Goal: Obtain resource: Download file/media

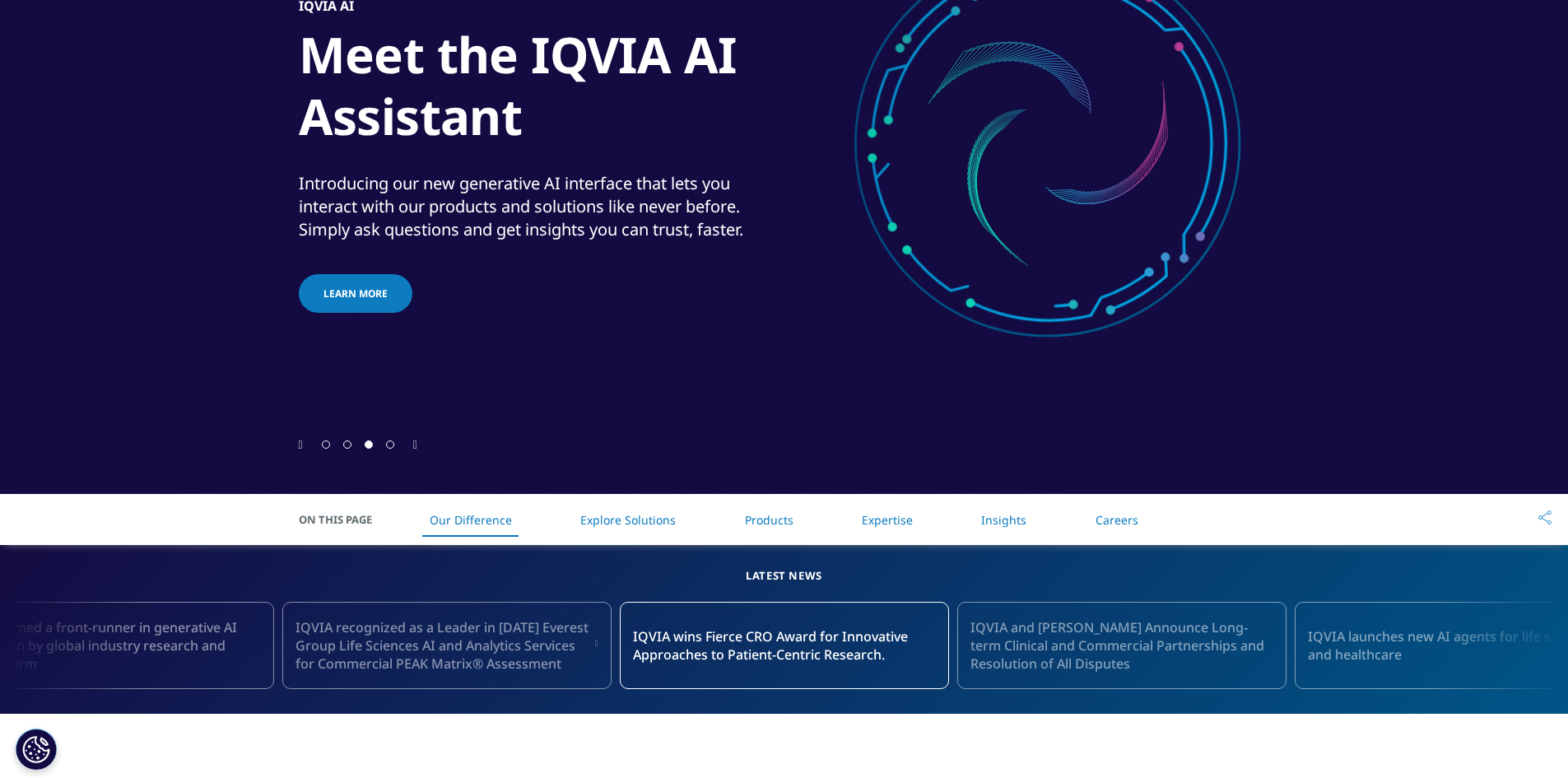
scroll to position [247, 0]
click at [341, 446] on div at bounding box center [358, 444] width 86 height 16
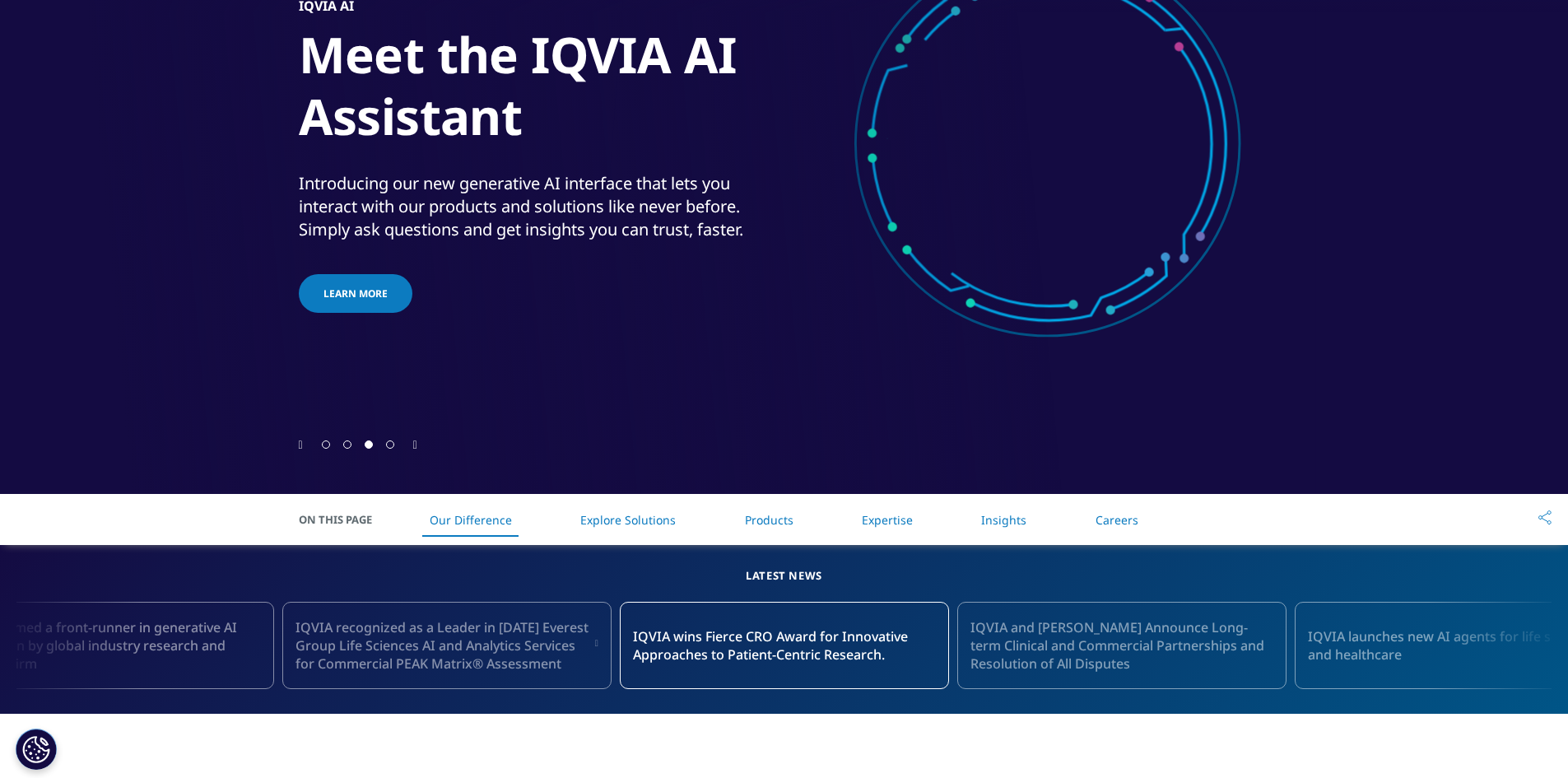
click at [303, 440] on icon "Previous slide" at bounding box center [300, 445] width 5 height 12
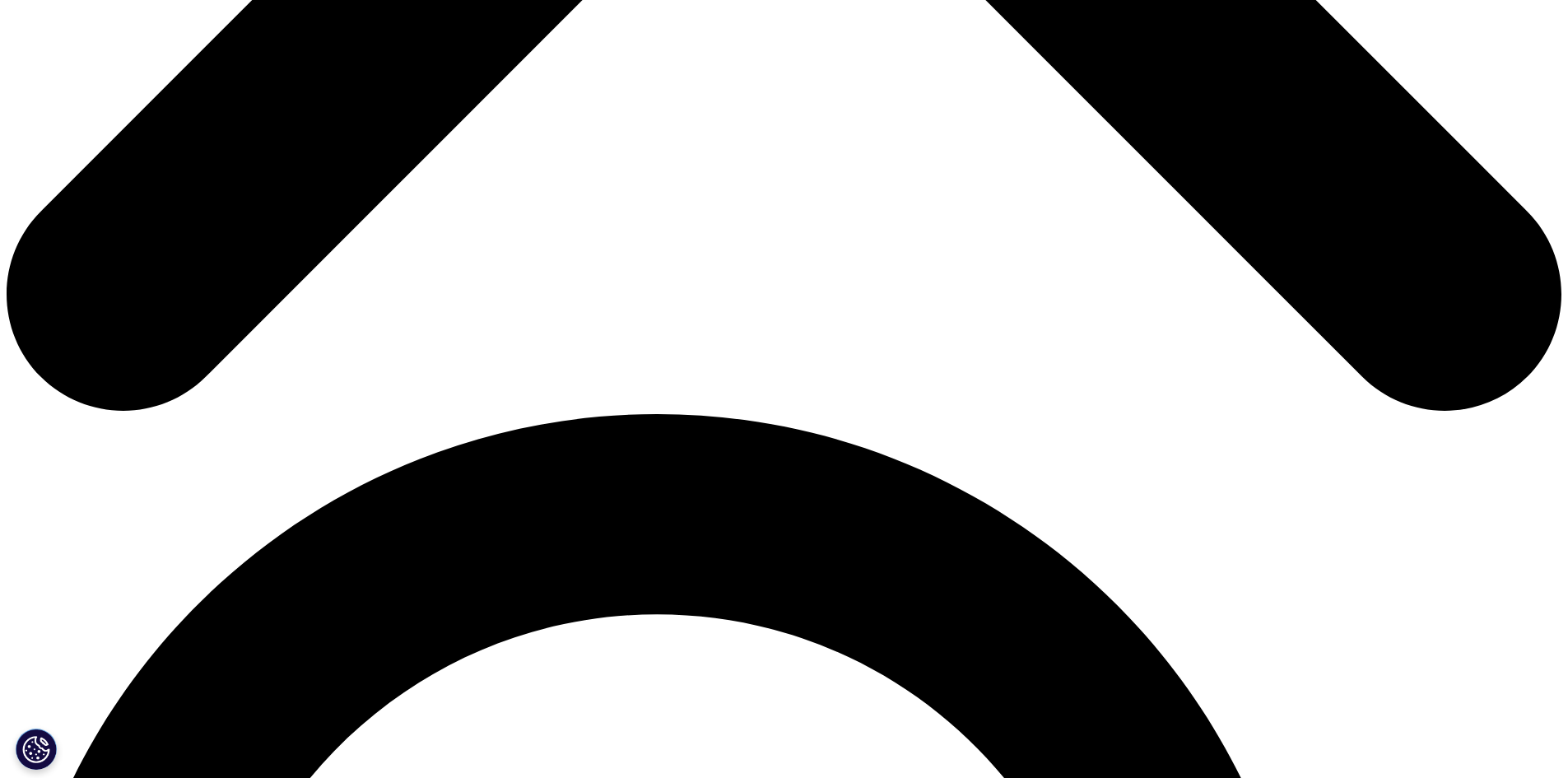
scroll to position [1152, 0]
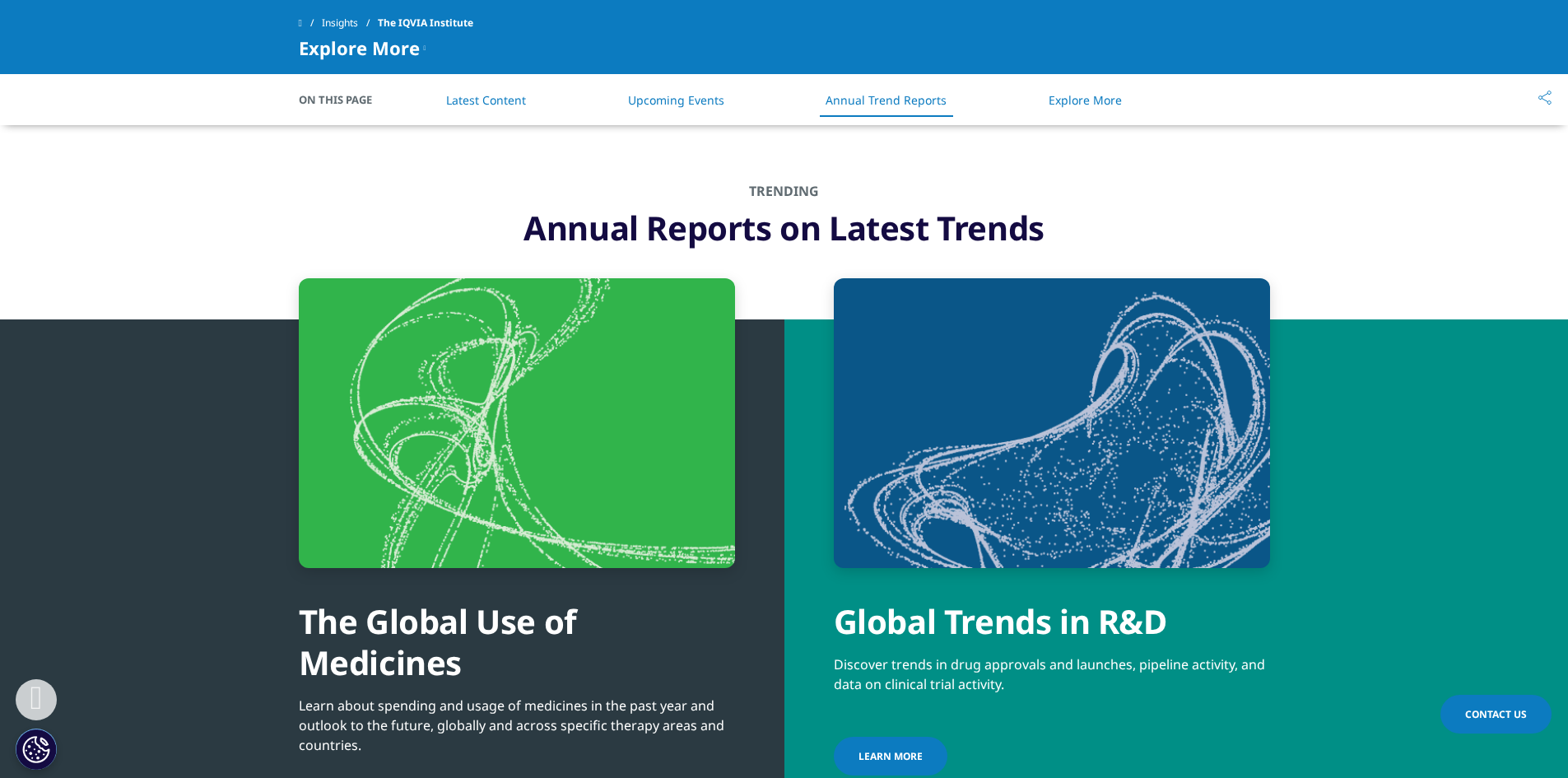
scroll to position [5798, 0]
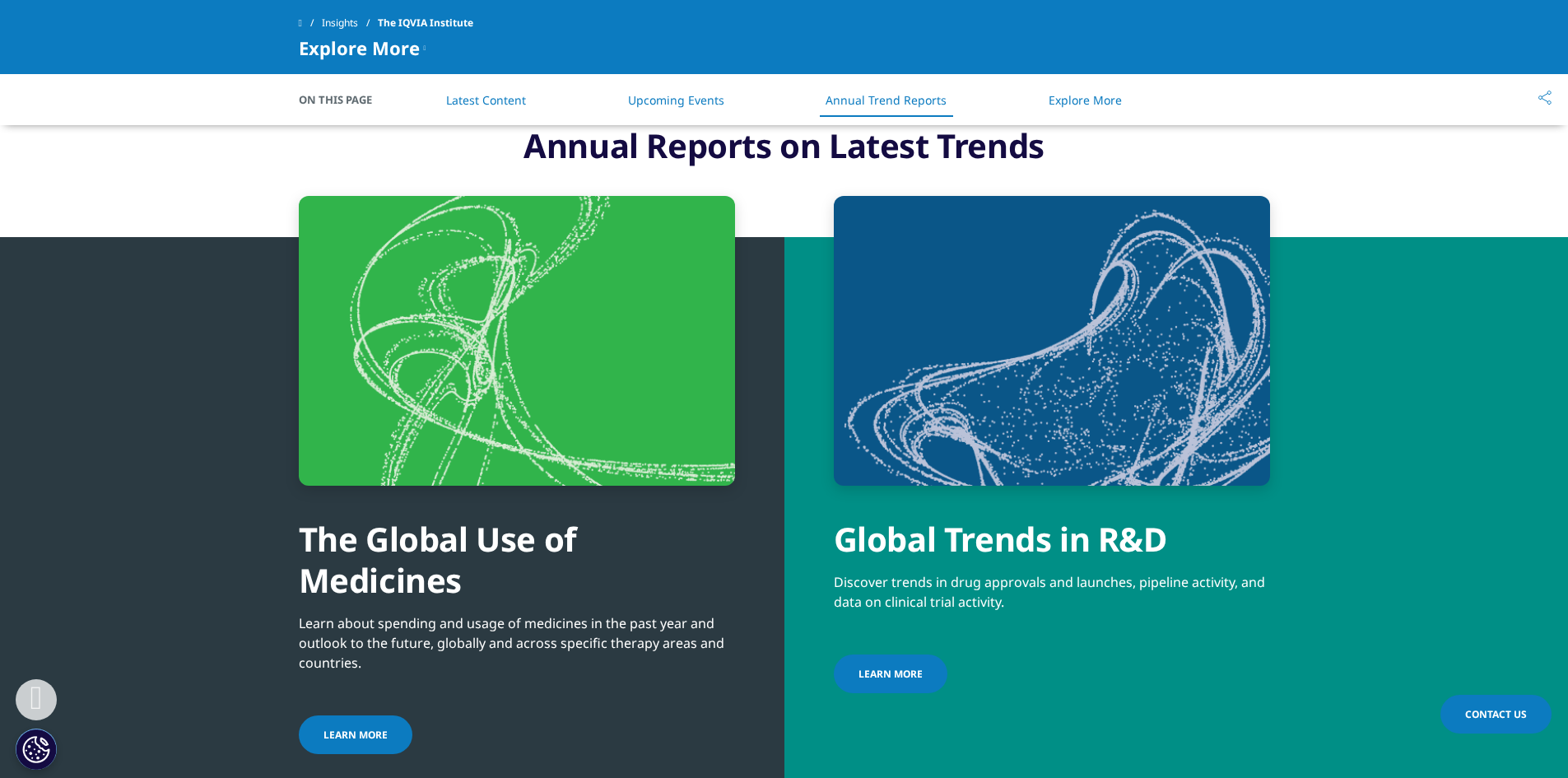
click at [887, 667] on span "Learn more" at bounding box center [890, 673] width 64 height 14
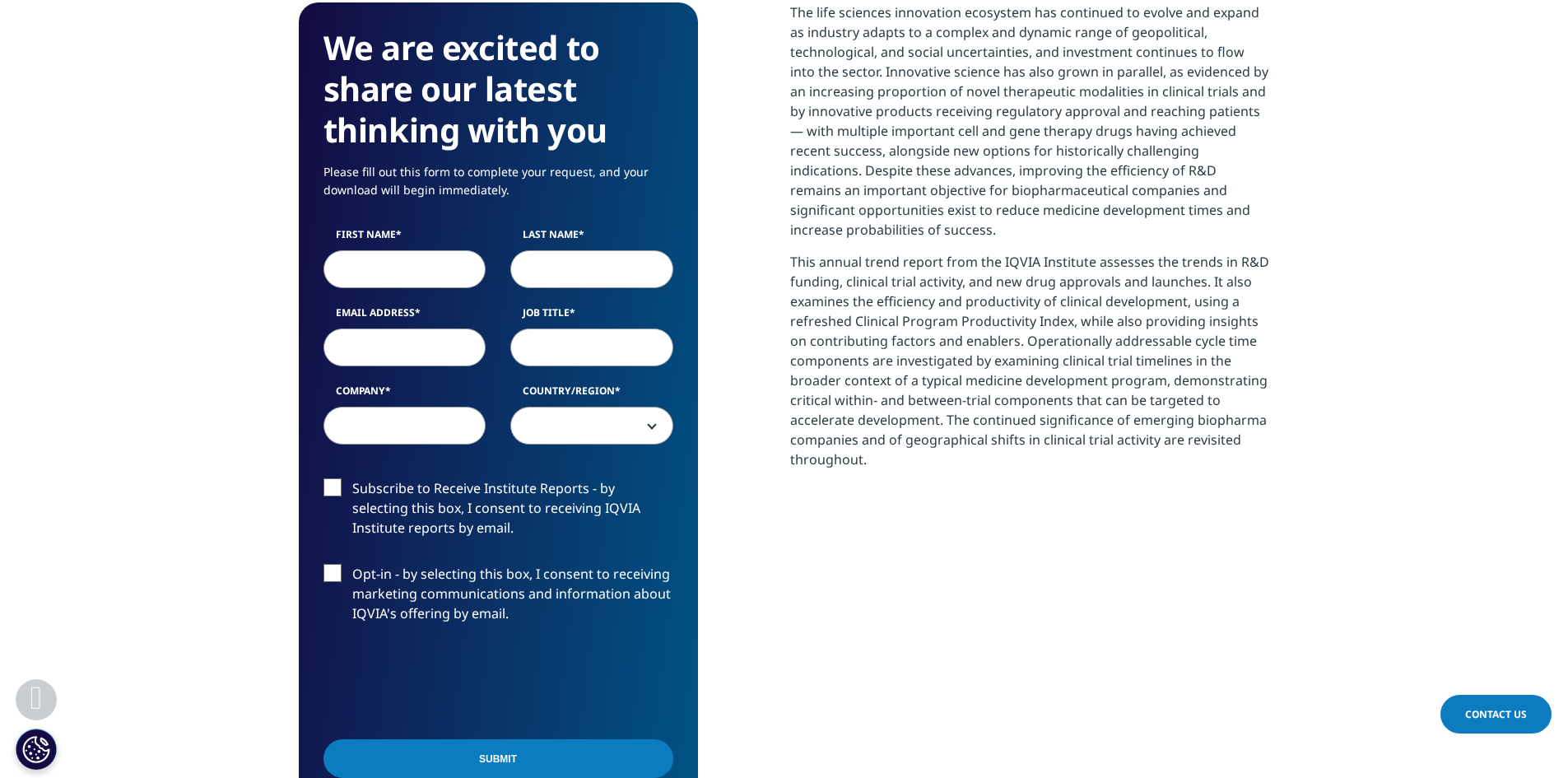
scroll to position [741, 0]
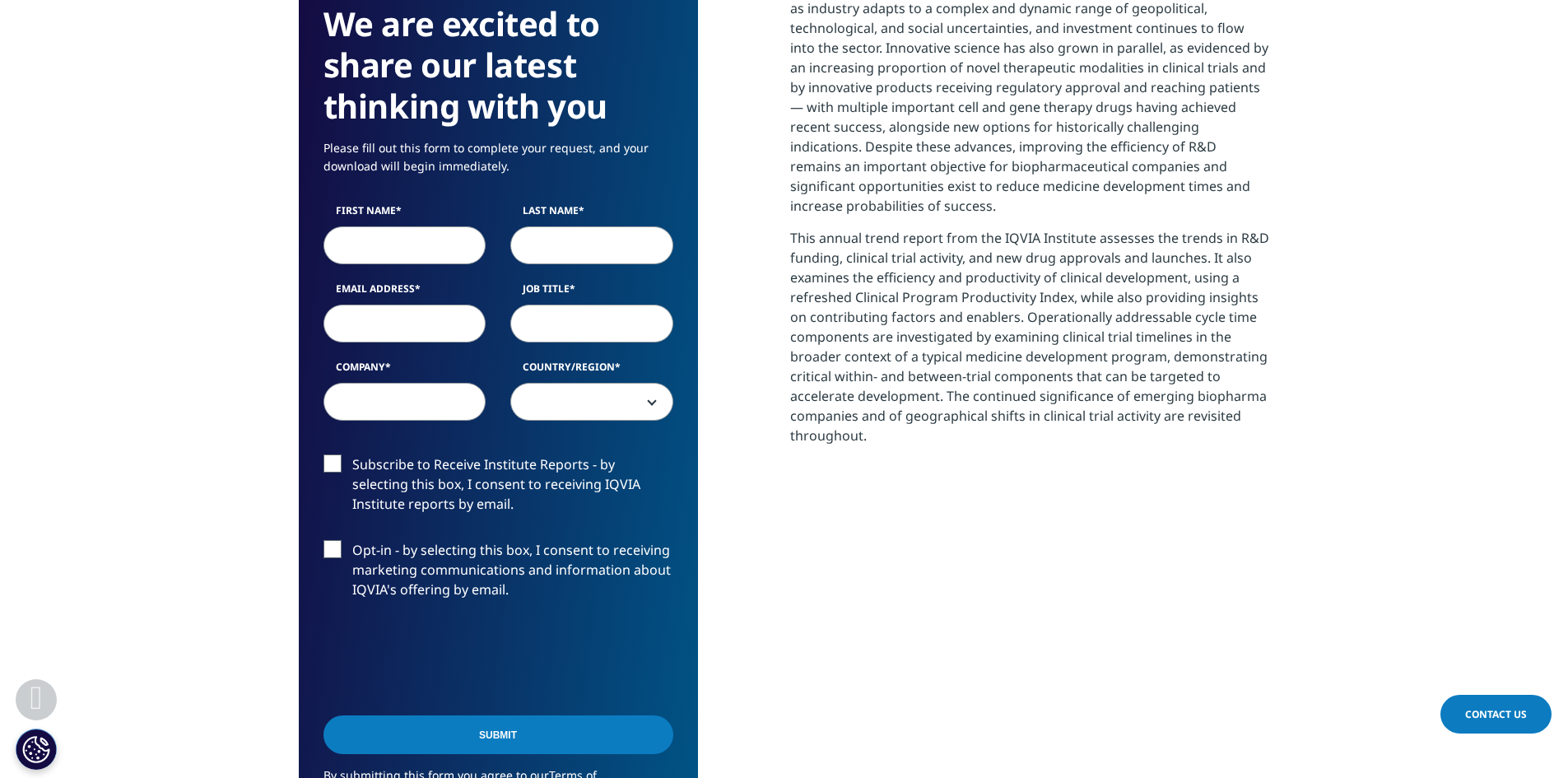
click at [363, 250] on input "First Name" at bounding box center [405, 245] width 163 height 37
type input "Mark"
type input "[PERSON_NAME]"
type input "[EMAIL_ADDRESS][DOMAIN_NAME]"
select select "[GEOGRAPHIC_DATA]"
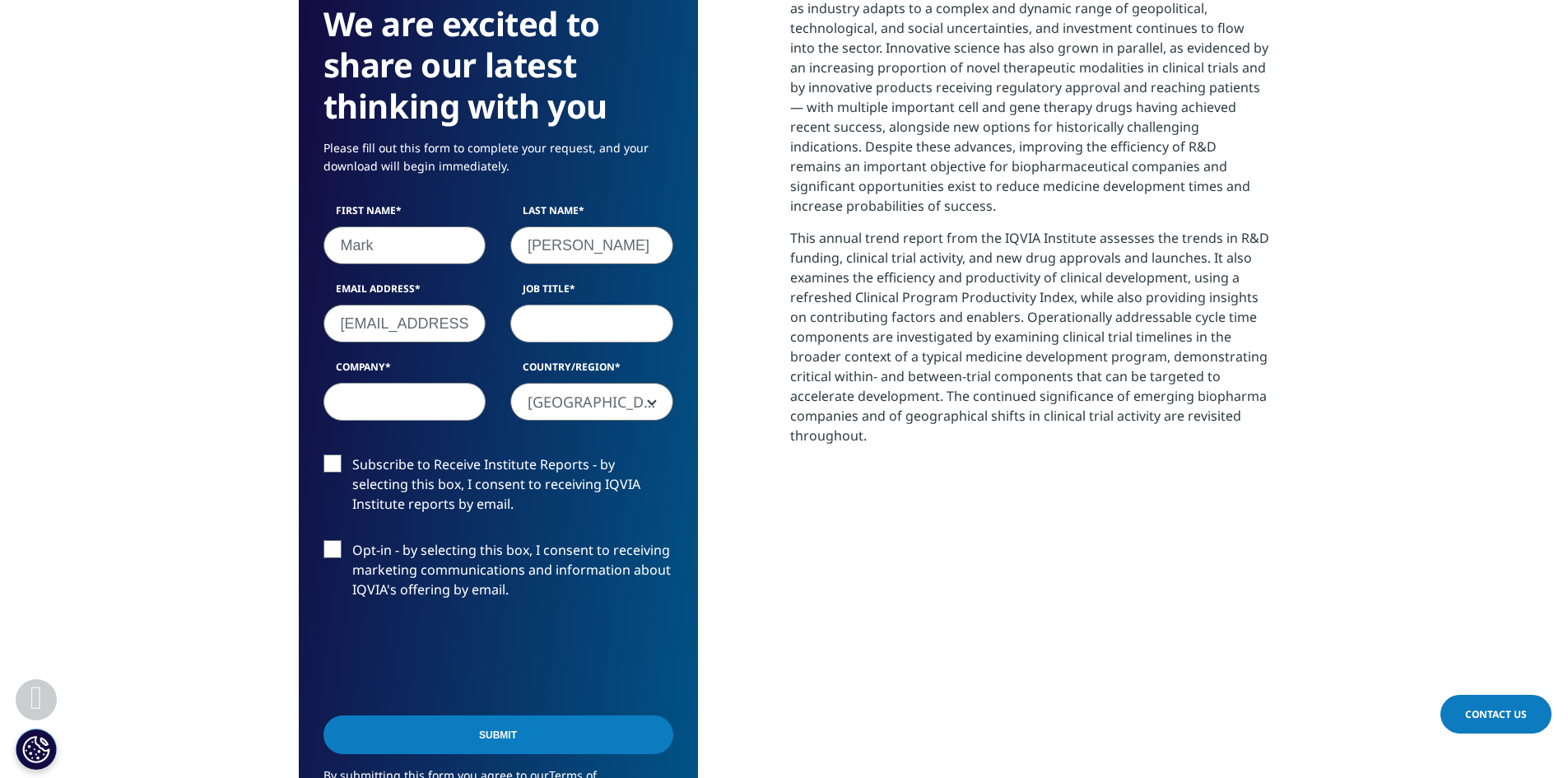
click at [384, 329] on input "[EMAIL_ADDRESS][DOMAIN_NAME]" at bounding box center [405, 322] width 163 height 37
drag, startPoint x: 345, startPoint y: 328, endPoint x: 528, endPoint y: 328, distance: 183.0
click at [528, 328] on div "First Name [PERSON_NAME] Last Name [PERSON_NAME] Email Address [EMAIL_ADDRESS][…" at bounding box center [499, 321] width 374 height 235
type input "j"
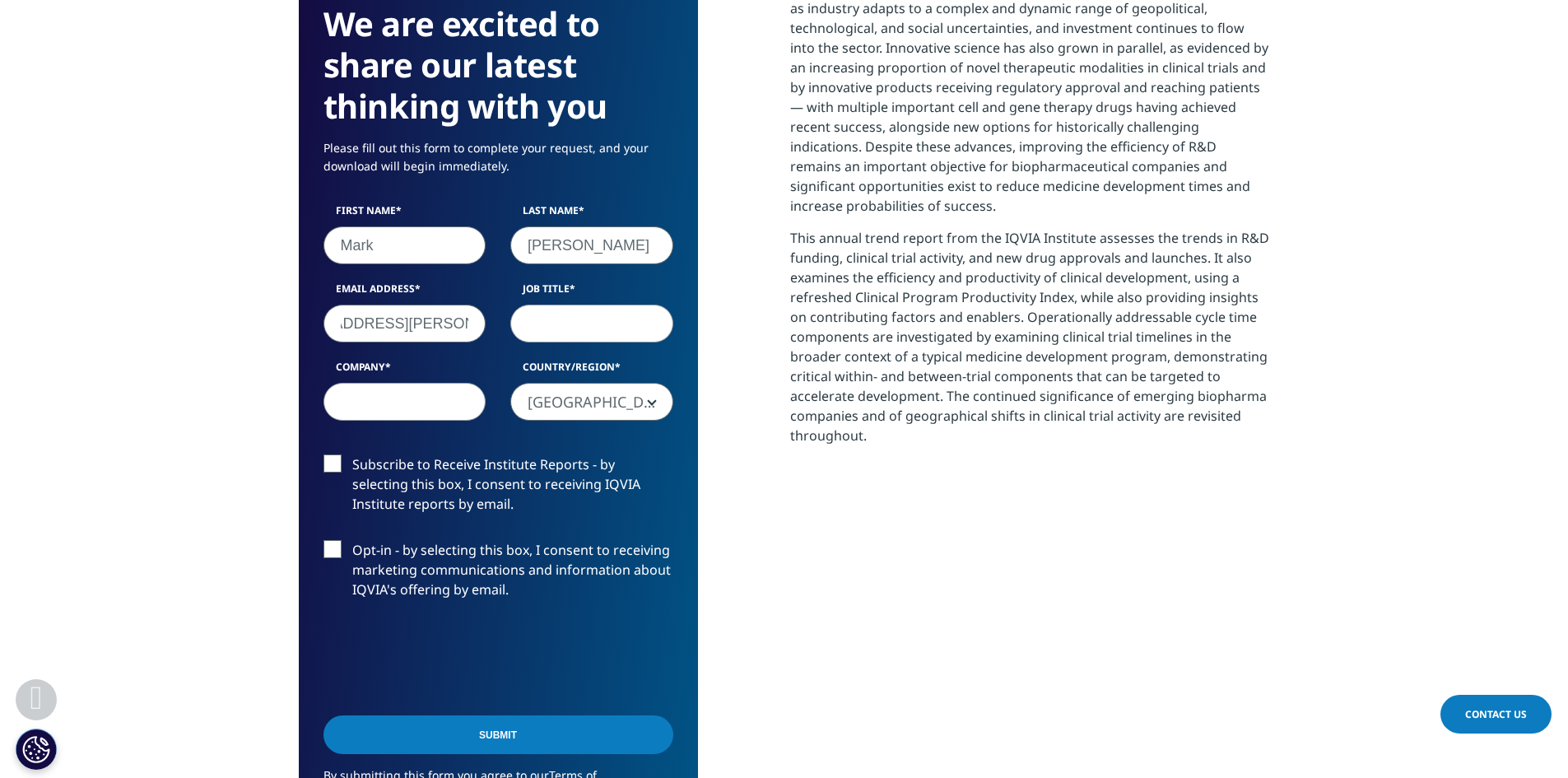
scroll to position [0, 77]
click at [408, 325] on input "[EMAIL_ADDRESS][PERSON_NAME][DOMAIN_NAME]" at bounding box center [405, 322] width 163 height 37
drag, startPoint x: 440, startPoint y: 326, endPoint x: 510, endPoint y: 326, distance: 70.0
click at [510, 326] on div "First Name [PERSON_NAME] Last Name [PERSON_NAME] Email Address [EMAIL_ADDRESS][…" at bounding box center [499, 321] width 374 height 235
click at [323, 342] on nordpass-icon at bounding box center [323, 342] width 0 height 0
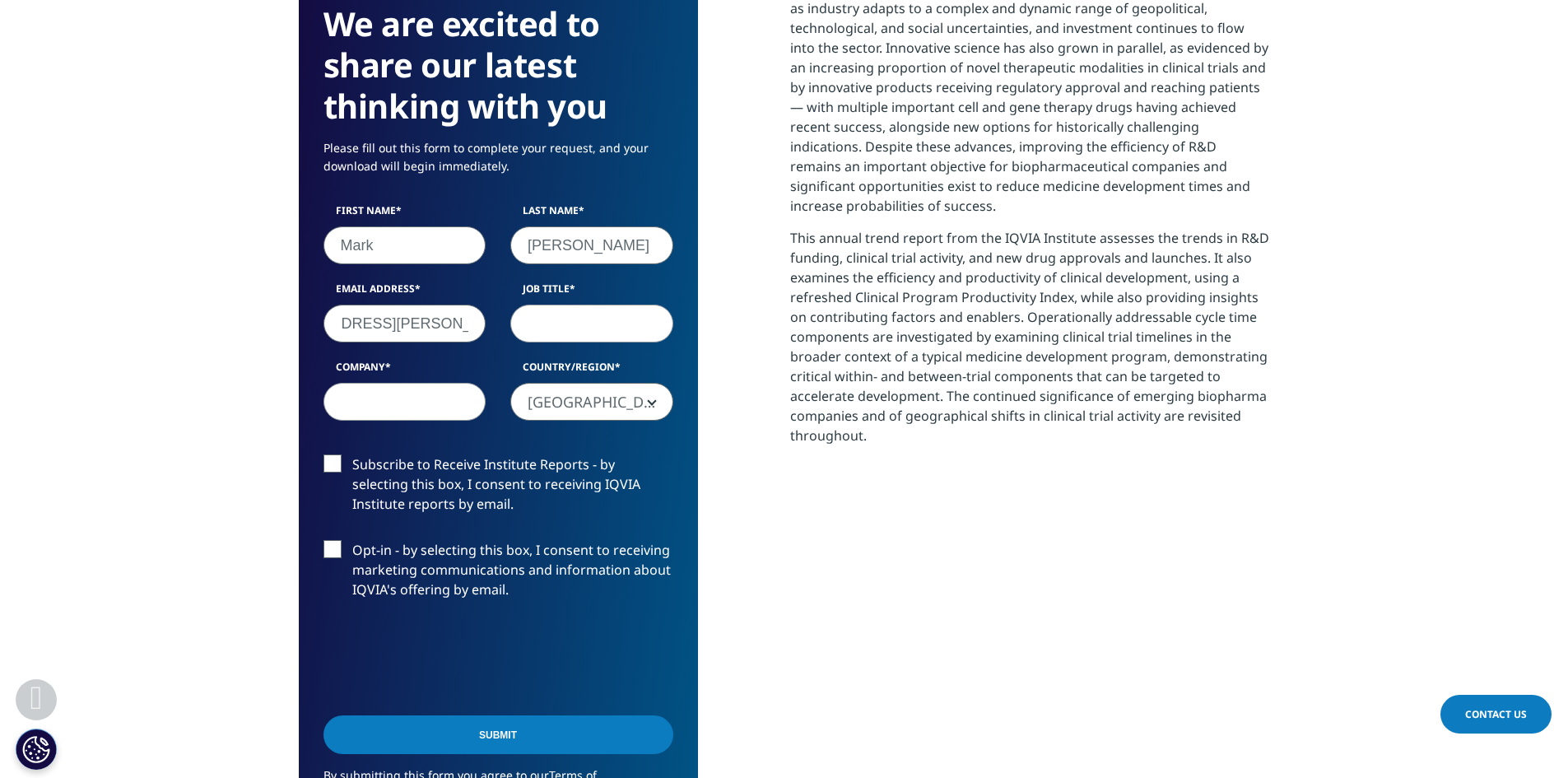
drag, startPoint x: 353, startPoint y: 321, endPoint x: 630, endPoint y: 322, distance: 277.0
click at [630, 322] on div "First Name [PERSON_NAME] Last Name [PERSON_NAME] Email Address [EMAIL_ADDRESS][…" at bounding box center [499, 321] width 374 height 235
click at [323, 342] on nordpass-icon at bounding box center [323, 342] width 0 height 0
drag, startPoint x: 342, startPoint y: 324, endPoint x: 488, endPoint y: 331, distance: 146.2
click at [488, 331] on div "Email Address [EMAIL_ADDRESS][PERSON_NAME][DOMAIN_NAME]" at bounding box center [405, 311] width 187 height 61
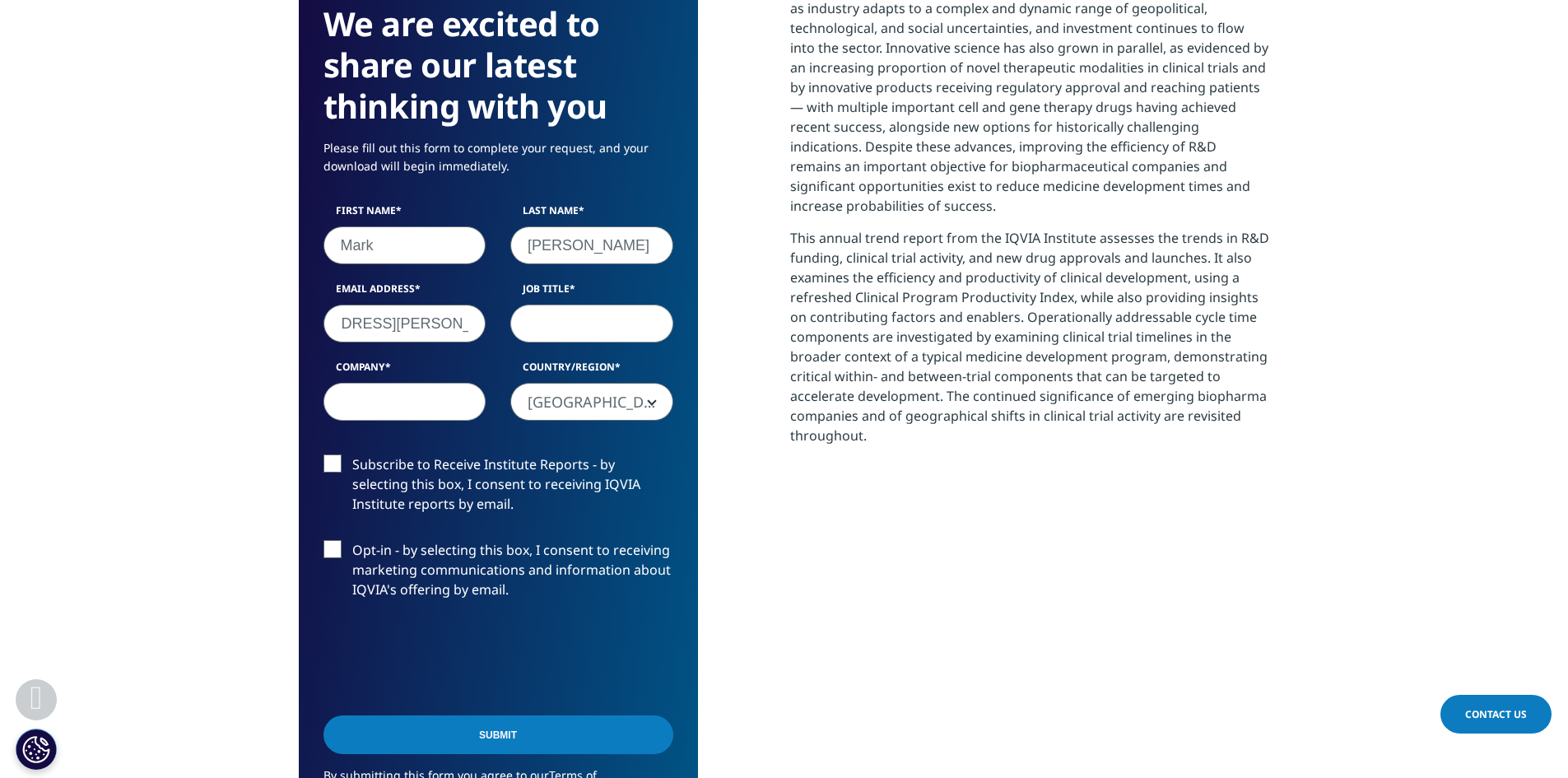
click at [437, 326] on input "[EMAIL_ADDRESS][PERSON_NAME][DOMAIN_NAME]" at bounding box center [405, 322] width 163 height 37
click at [431, 321] on input "[EMAIL_ADDRESS][PERSON_NAME][DOMAIN_NAME]" at bounding box center [405, 322] width 163 height 37
click at [434, 321] on input "[EMAIL_ADDRESS][PERSON_NAME][DOMAIN_NAME]" at bounding box center [405, 322] width 163 height 37
drag, startPoint x: 331, startPoint y: 315, endPoint x: 695, endPoint y: 318, distance: 364.0
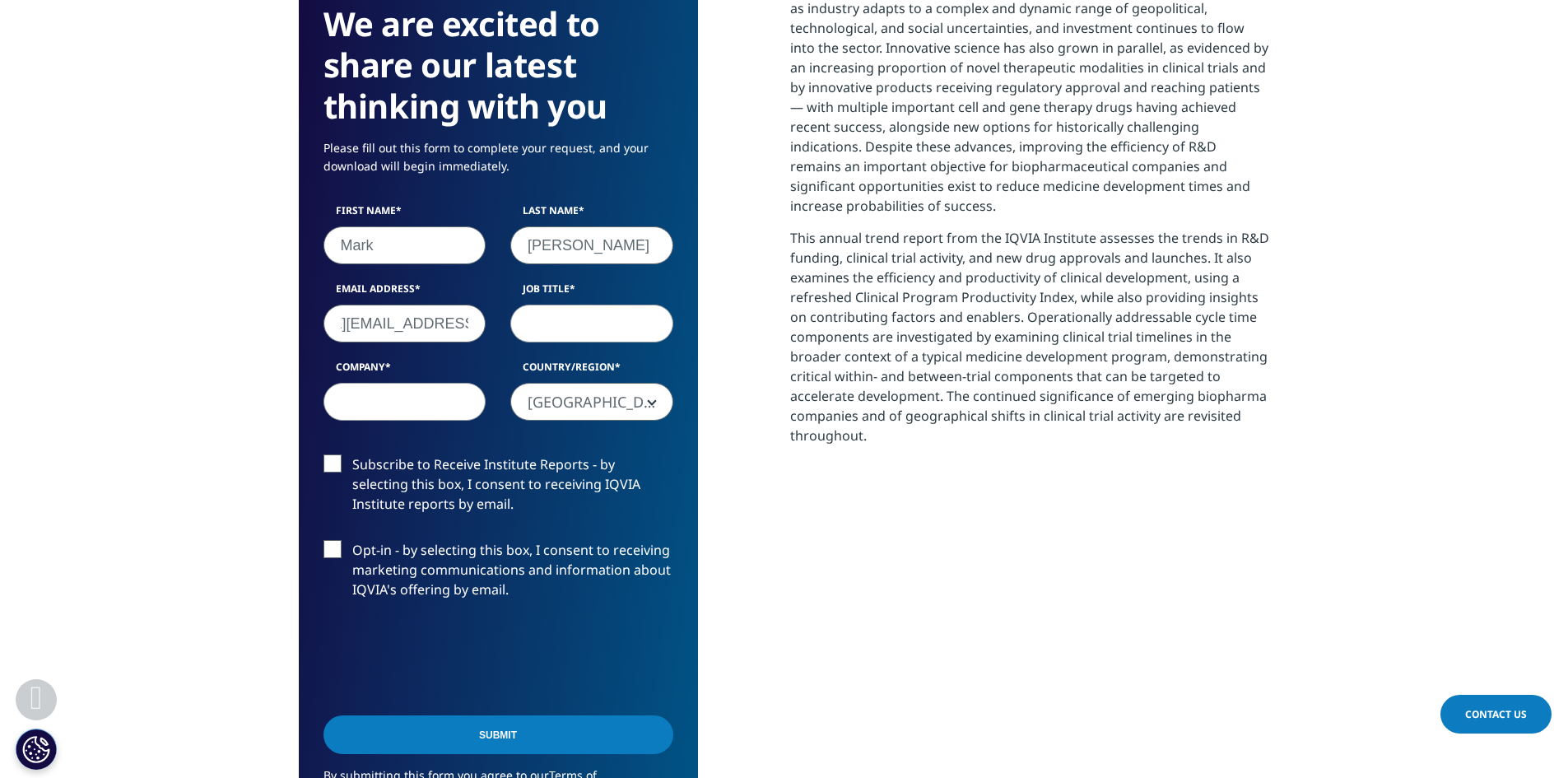
click at [695, 318] on div "We are excited to share our latest thinking with you Please fill out this form …" at bounding box center [498, 434] width 399 height 909
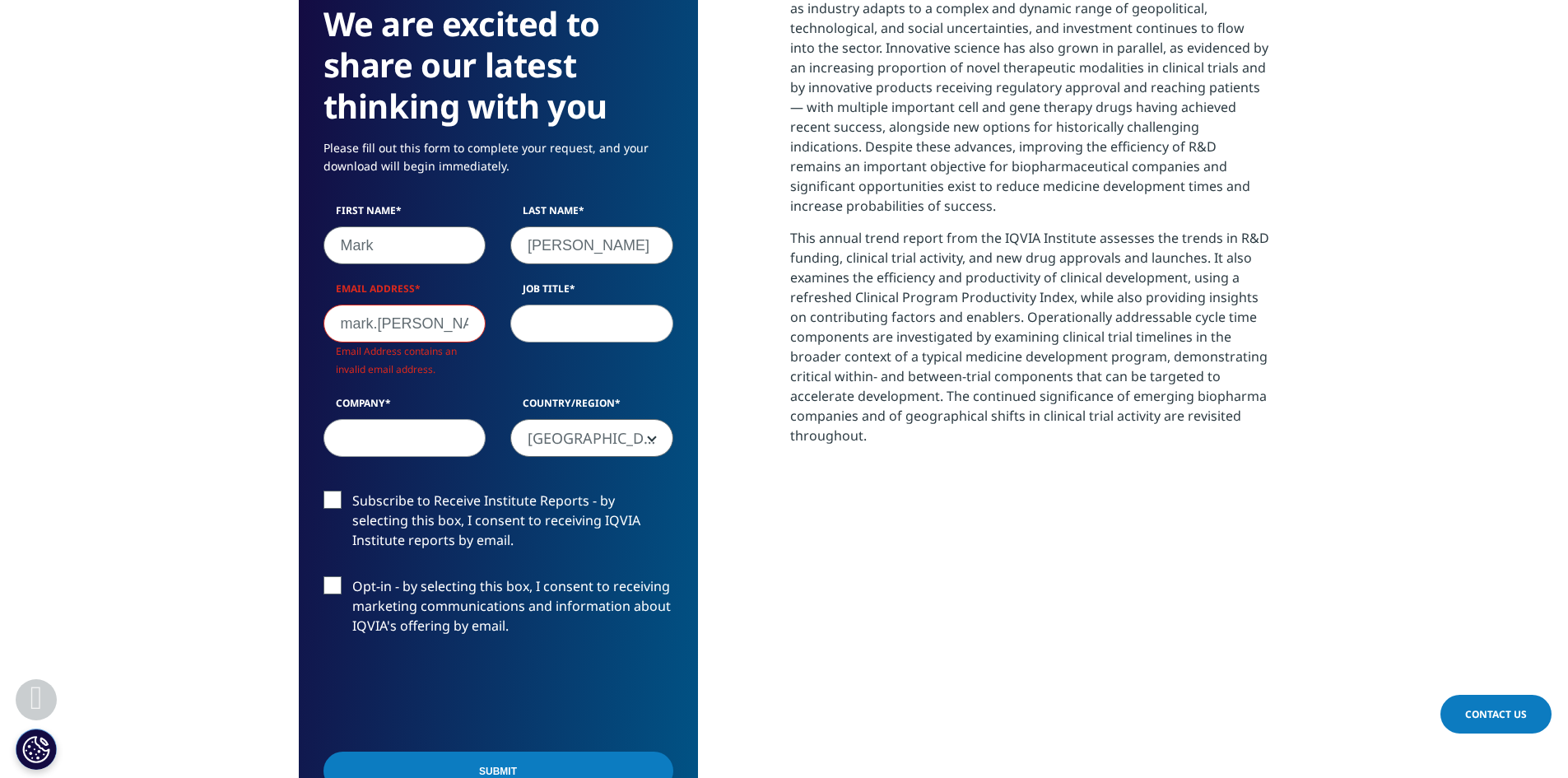
drag, startPoint x: 417, startPoint y: 325, endPoint x: 708, endPoint y: 320, distance: 291.0
click at [708, 320] on div "We are excited to share our latest thinking with you Please fill out this form …" at bounding box center [784, 451] width 971 height 945
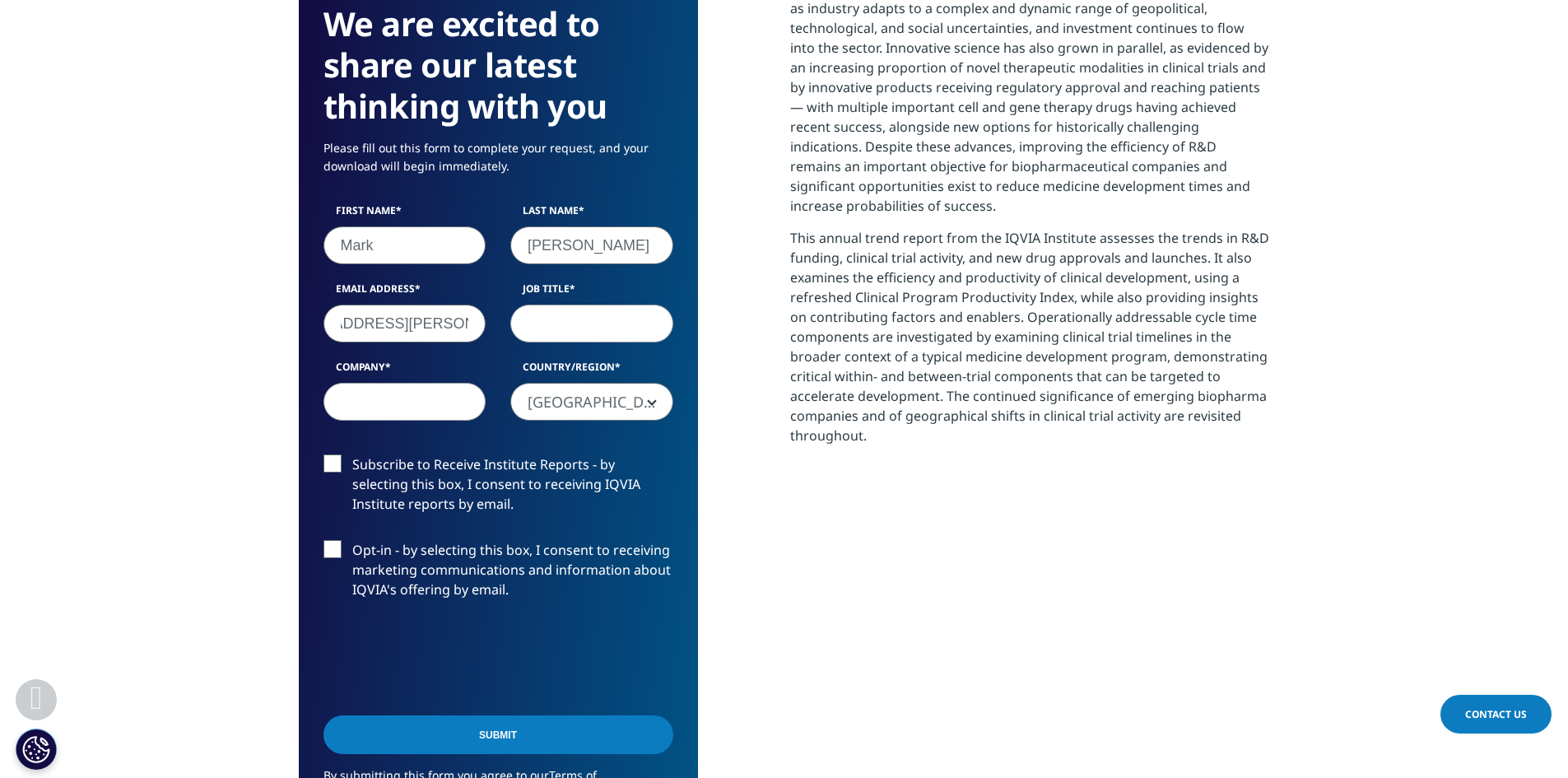
scroll to position [0, 68]
type input "[EMAIL_ADDRESS][PERSON_NAME][DOMAIN_NAME]"
click at [563, 322] on input "Job Title" at bounding box center [592, 322] width 163 height 37
click at [613, 321] on input "Portfolio mamanger" at bounding box center [592, 322] width 163 height 37
click at [631, 326] on input "Portfolio mananger" at bounding box center [592, 322] width 163 height 37
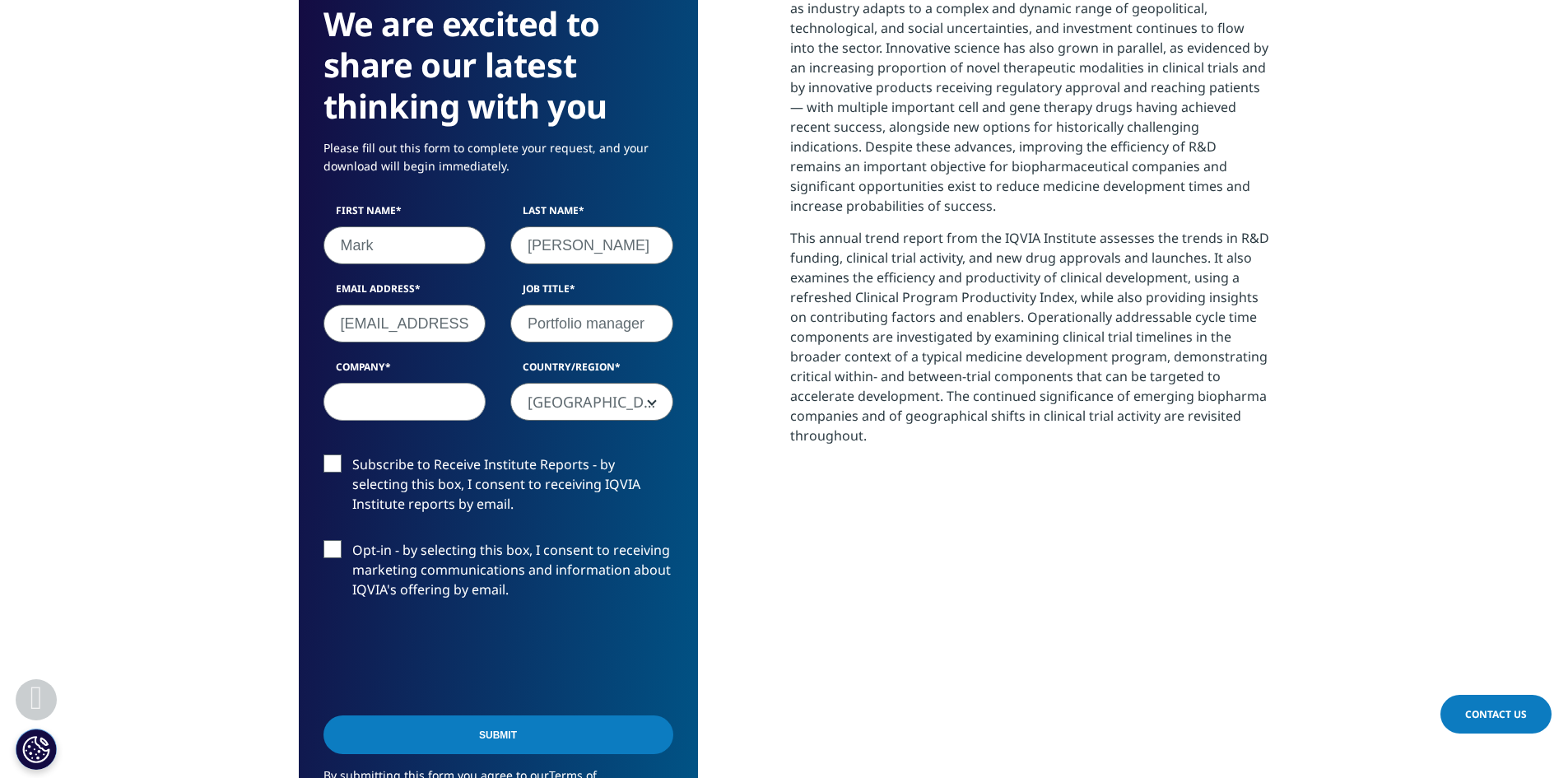
type input "Portfolio manager"
click at [374, 412] on input "Company" at bounding box center [405, 401] width 163 height 37
type input "Primrose capital"
click at [457, 740] on input "Submit" at bounding box center [498, 734] width 350 height 38
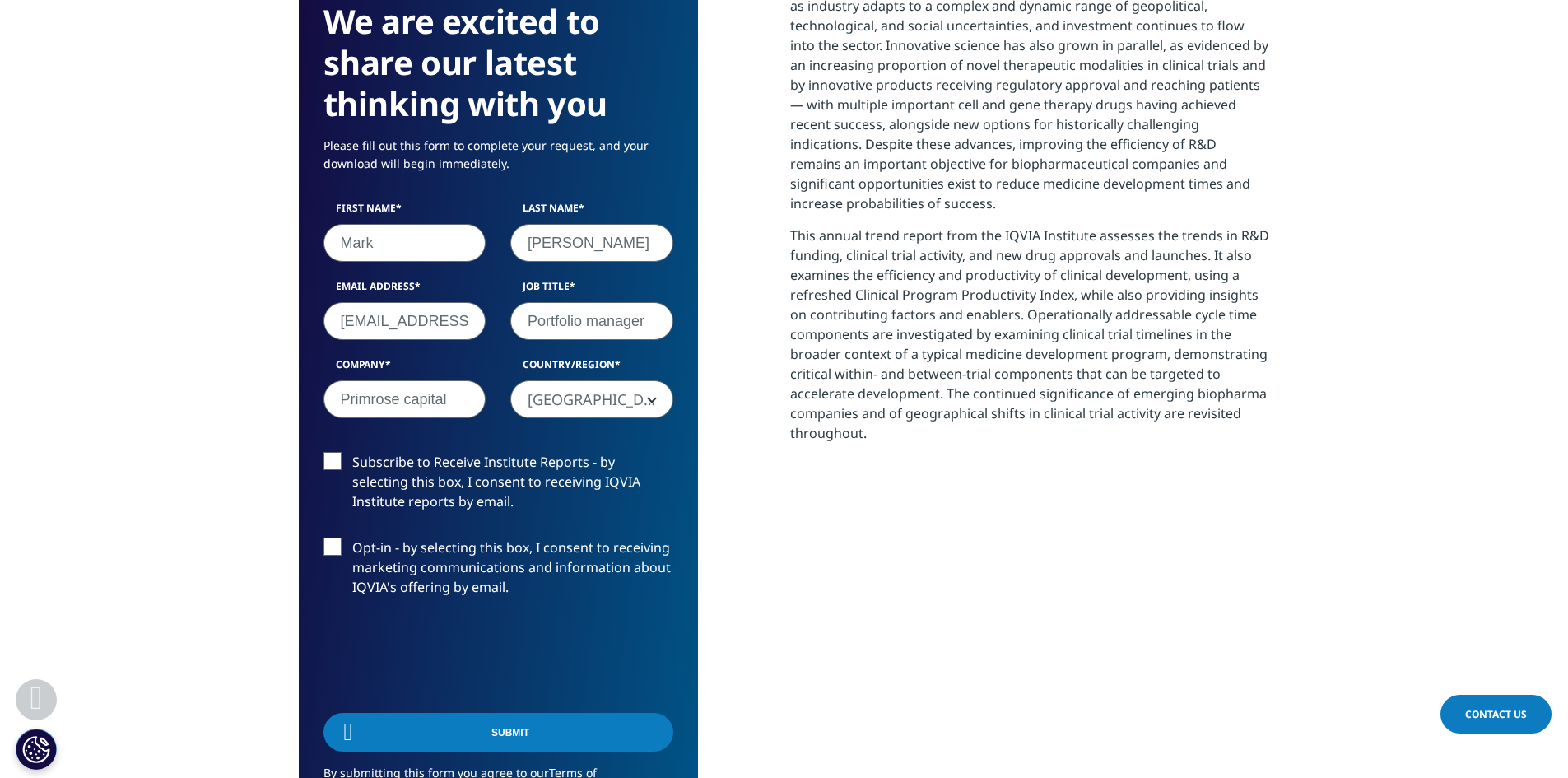
scroll to position [520, 971]
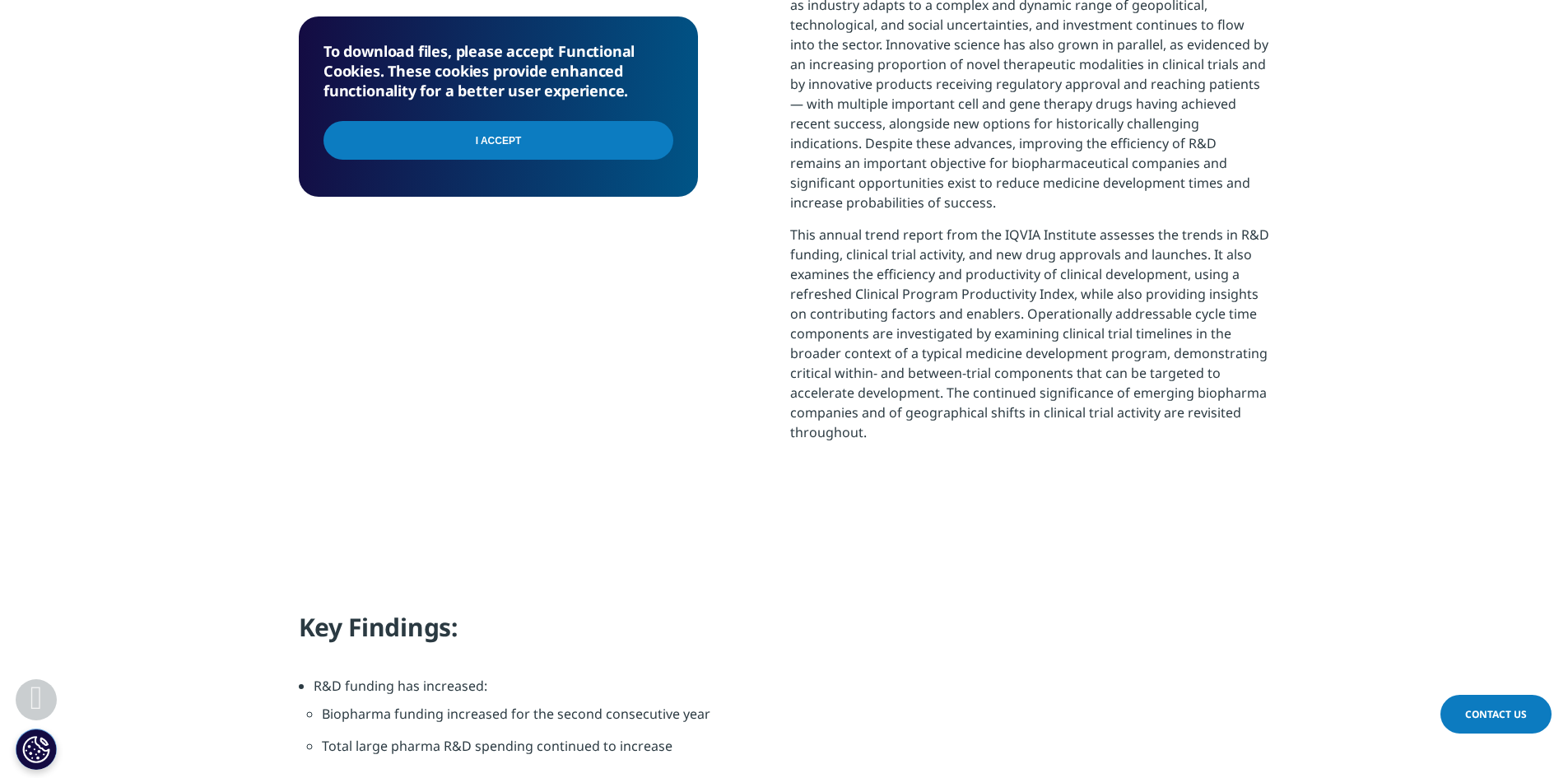
click at [504, 137] on input "I Accept" at bounding box center [498, 140] width 350 height 38
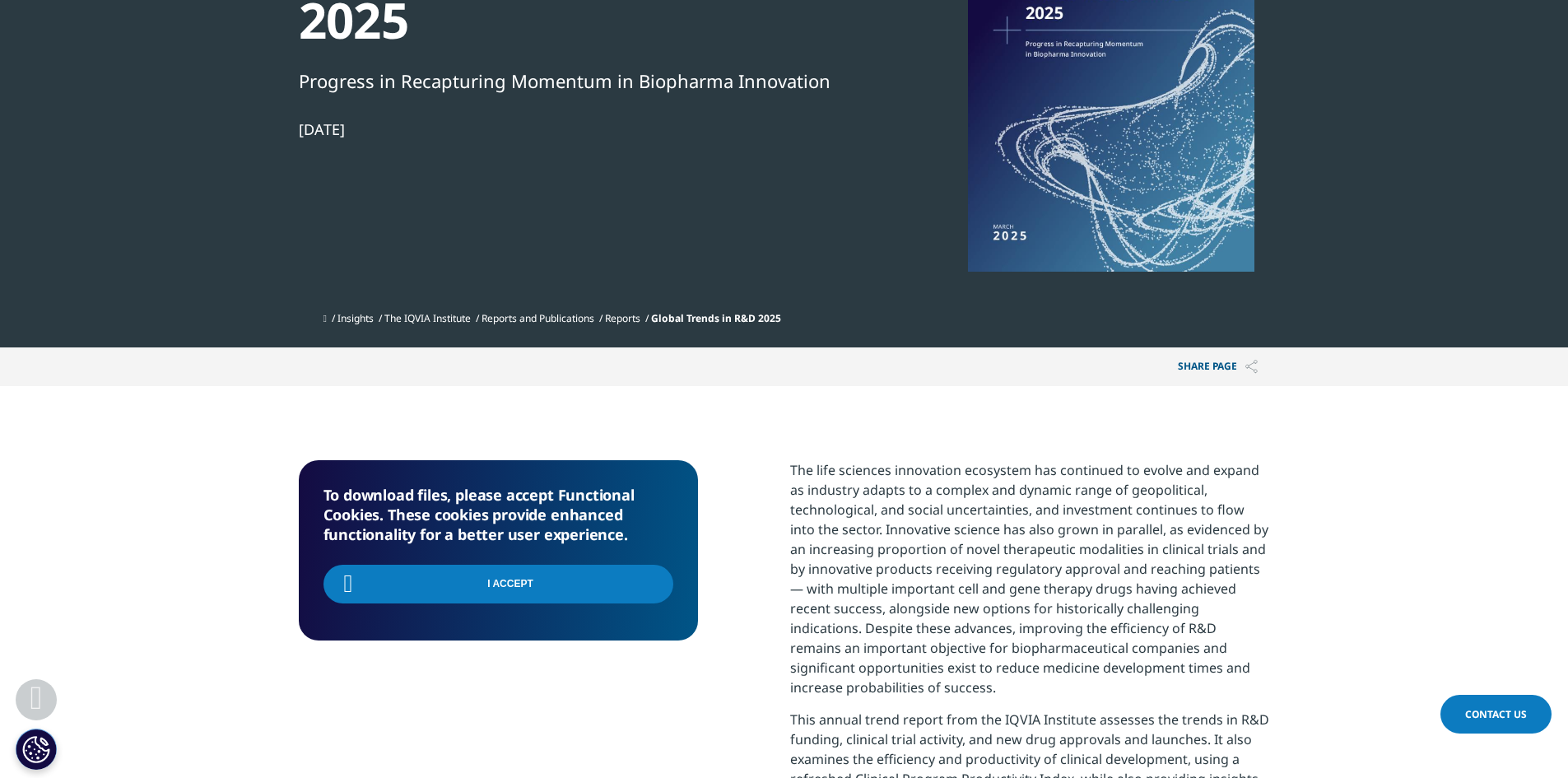
scroll to position [250, 0]
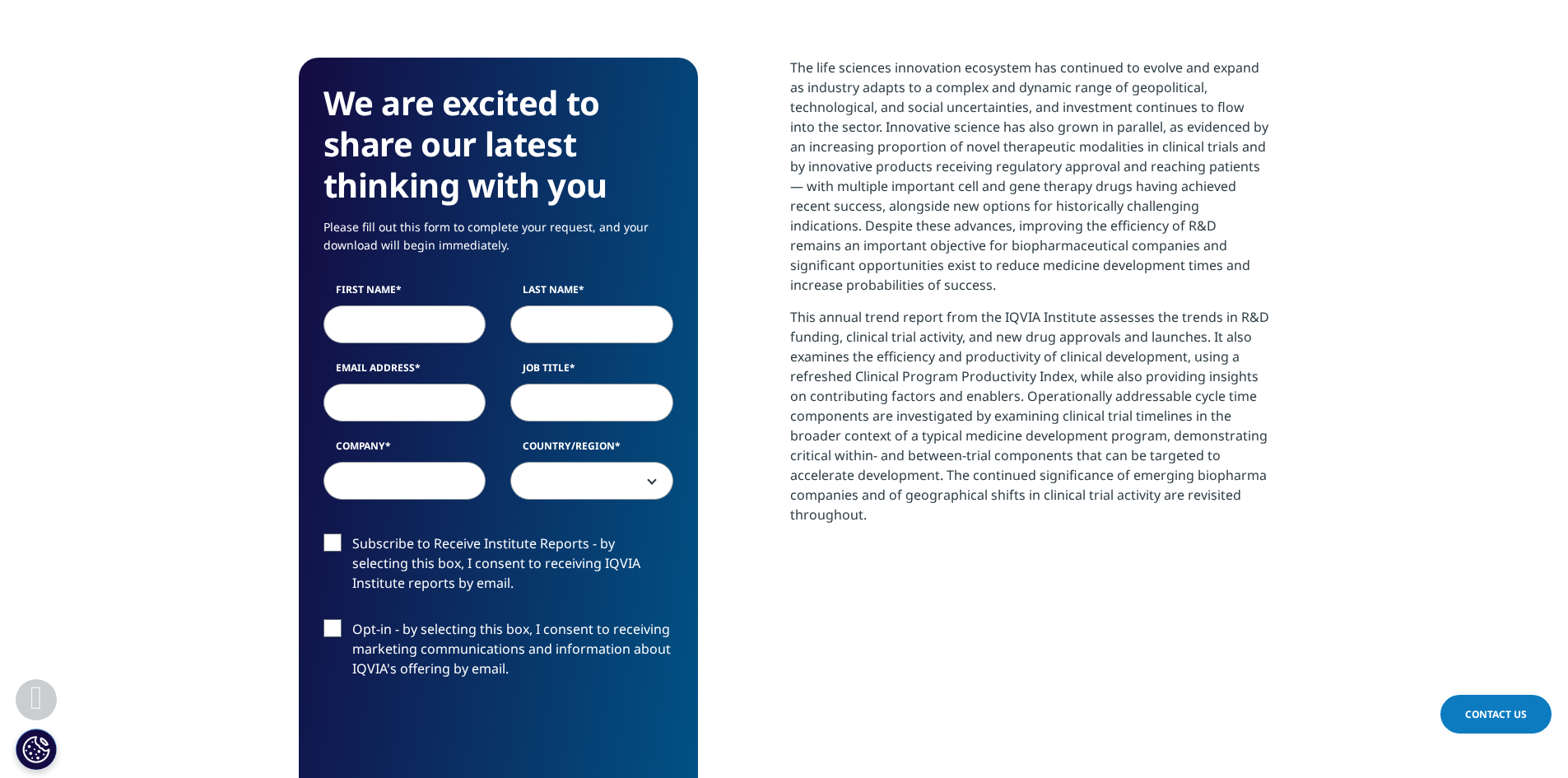
scroll to position [250, 0]
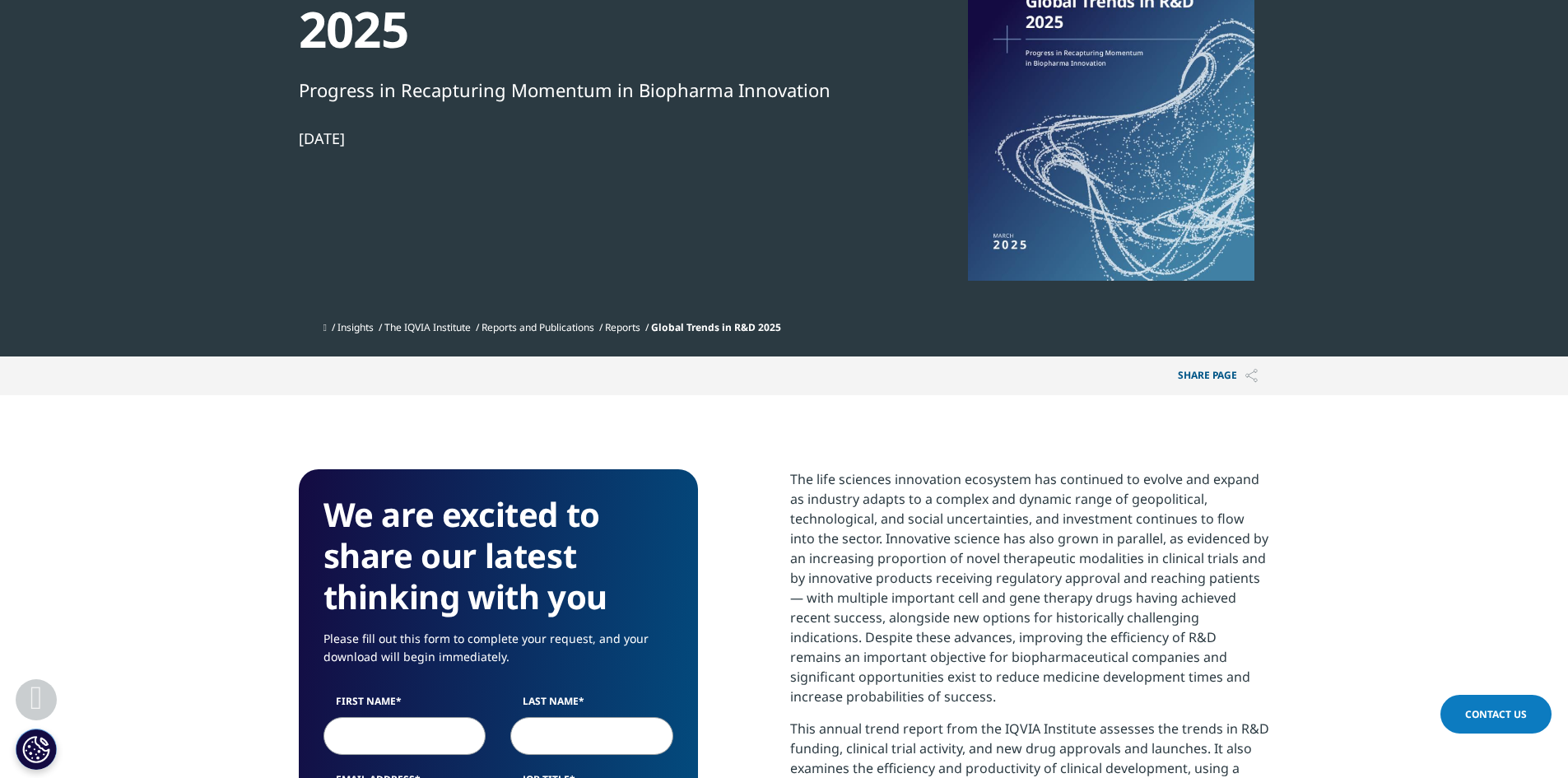
click at [1456, 205] on section "Institute Report Global Trends in R&D 2025 Progress in Recapturing Momentum in …" at bounding box center [784, 53] width 1568 height 606
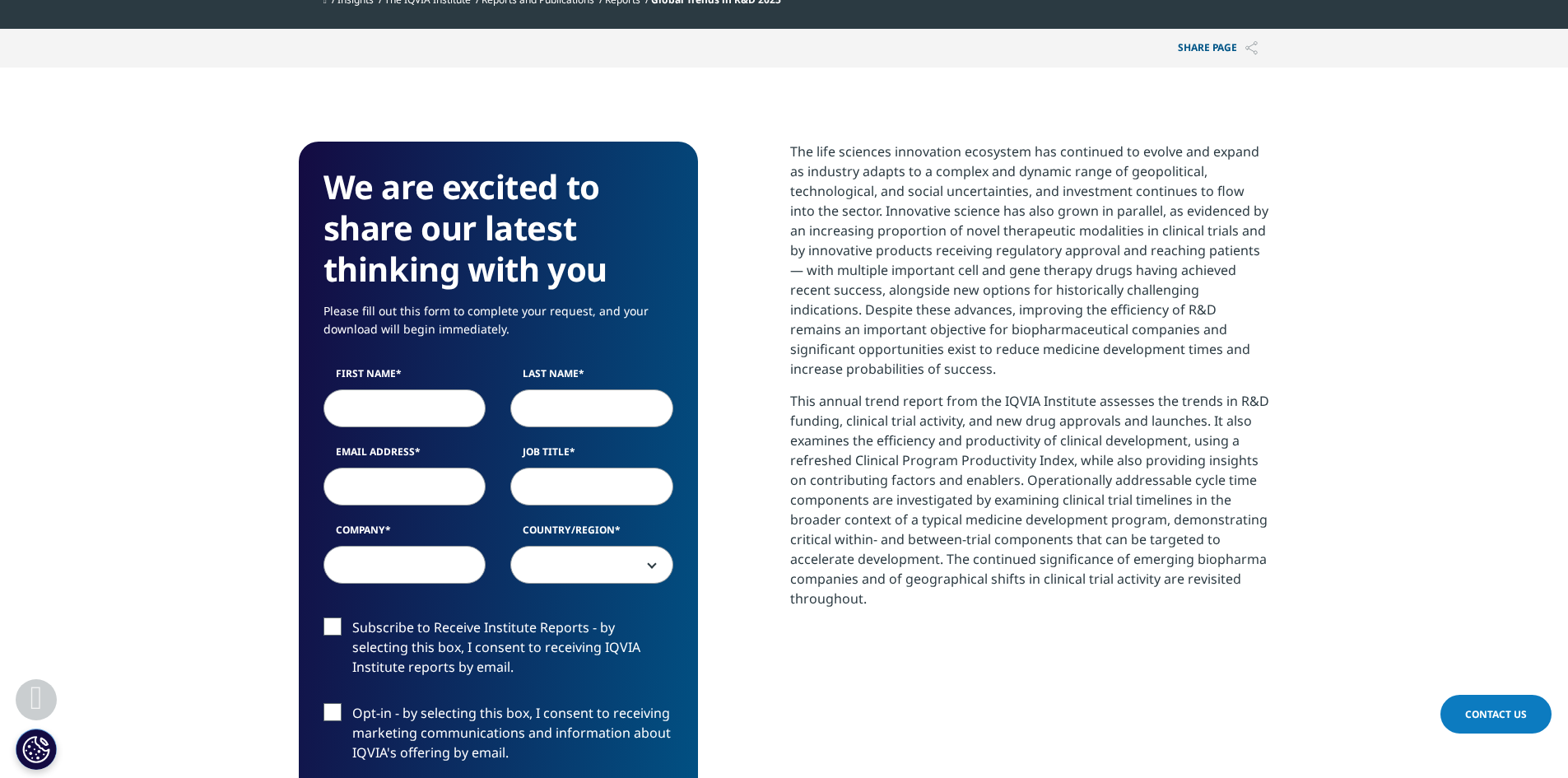
scroll to position [579, 0]
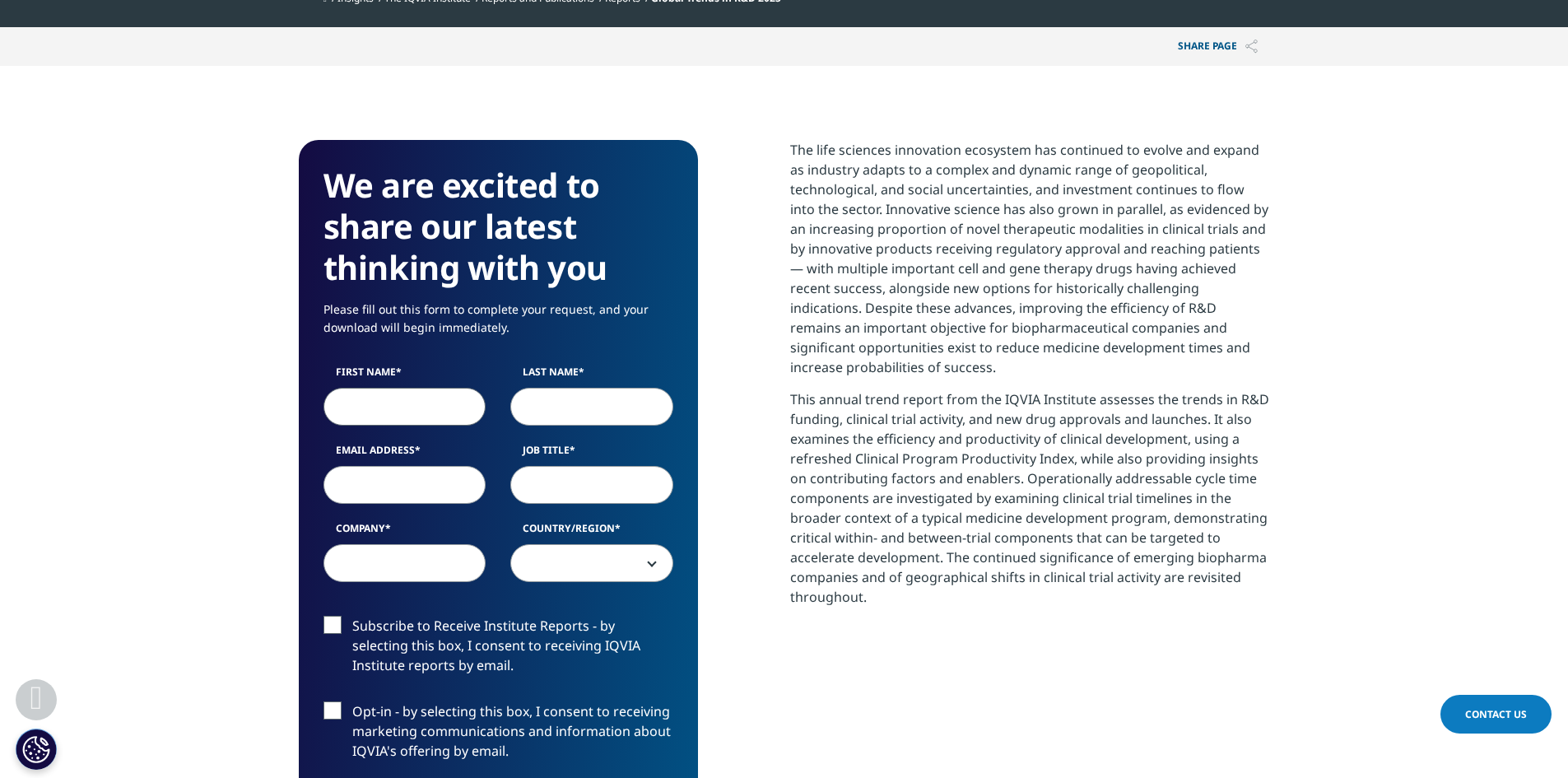
click at [405, 412] on input "First Name" at bounding box center [405, 405] width 163 height 37
type input "Mark"
type input "[PERSON_NAME]"
type input "[EMAIL_ADDRESS][DOMAIN_NAME]"
select select "[GEOGRAPHIC_DATA]"
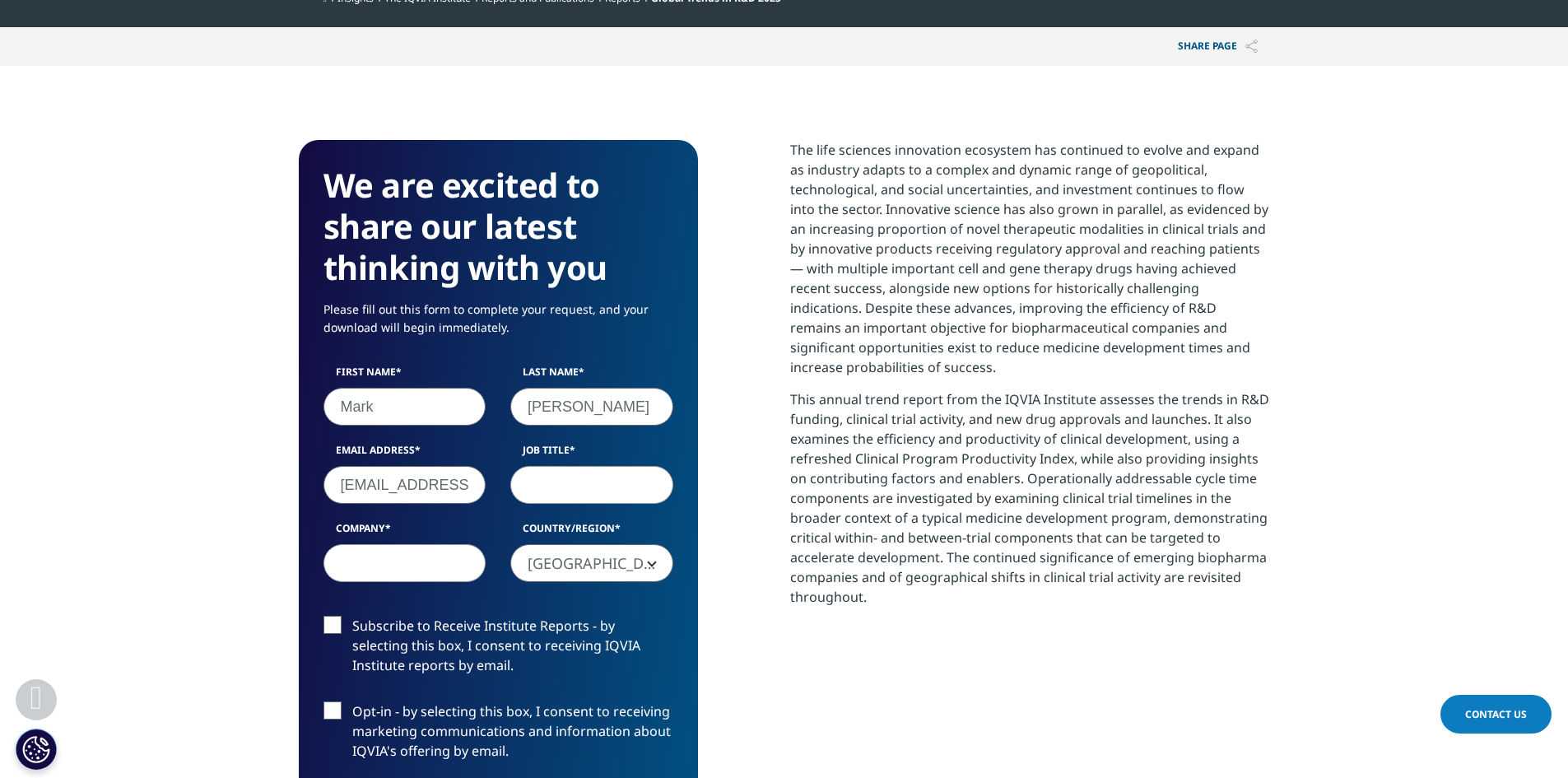
scroll to position [0, 37]
drag, startPoint x: 344, startPoint y: 485, endPoint x: 512, endPoint y: 489, distance: 168.0
click at [512, 489] on div "First Name [PERSON_NAME] Last Name [PERSON_NAME] Email Address [EMAIL_ADDRESS][…" at bounding box center [499, 481] width 374 height 235
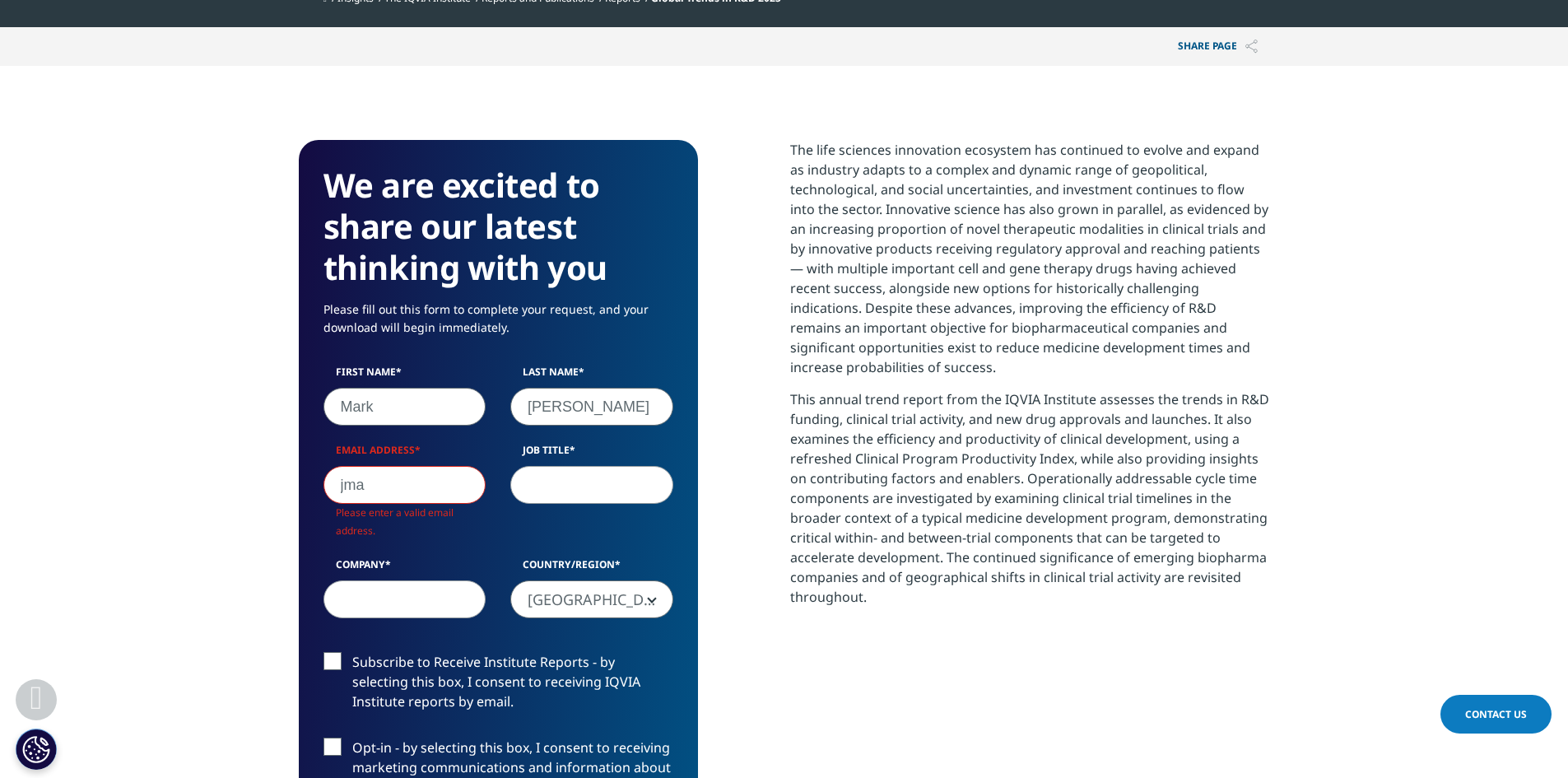
scroll to position [945, 971]
type input "j"
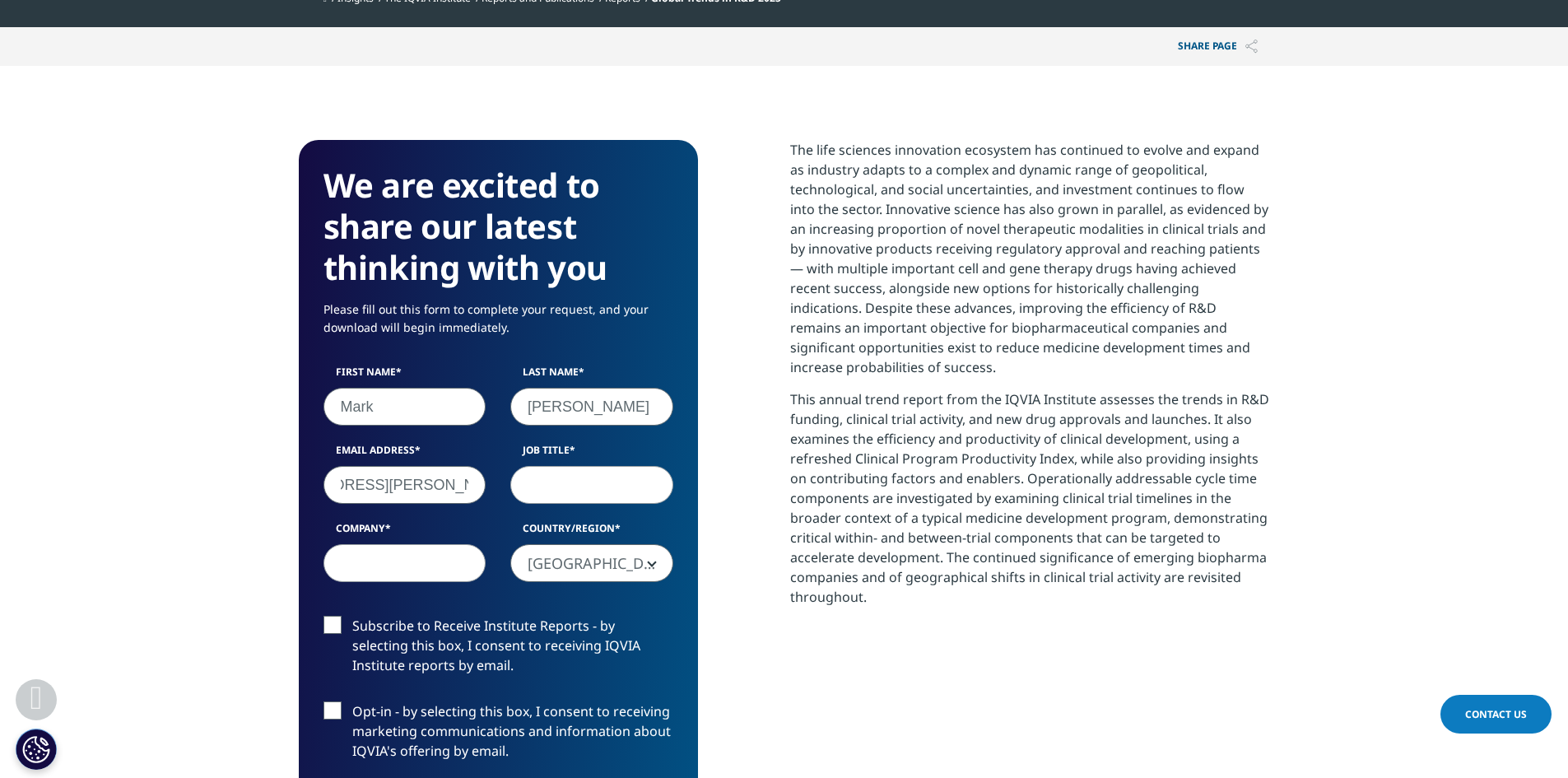
type input "[EMAIL_ADDRESS][PERSON_NAME][DOMAIN_NAME]"
click at [605, 496] on input "Job Title" at bounding box center [592, 484] width 163 height 37
type input "Portfolio manager"
click at [386, 568] on input "Company" at bounding box center [405, 562] width 163 height 37
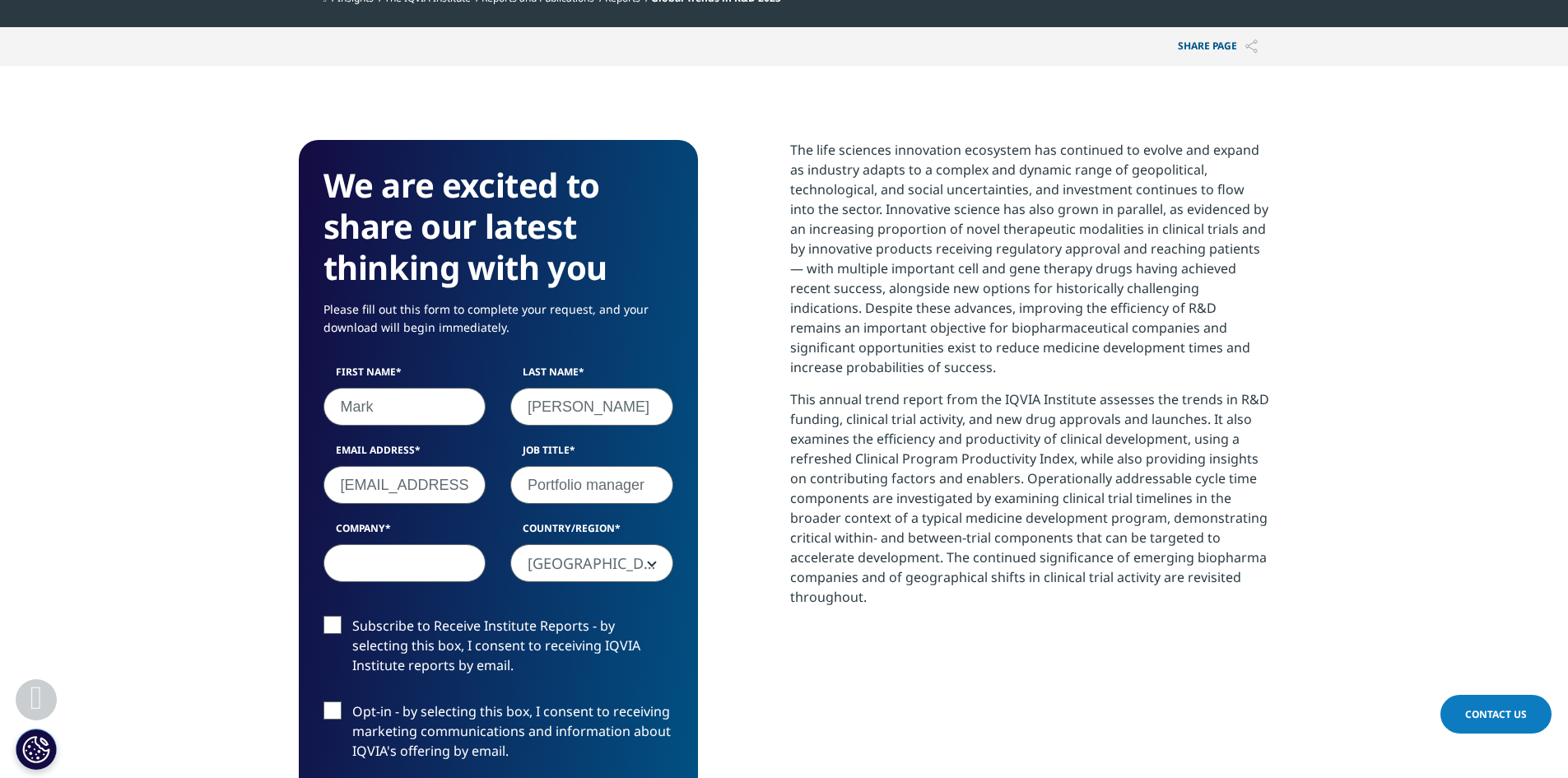
type input "Primrose capital"
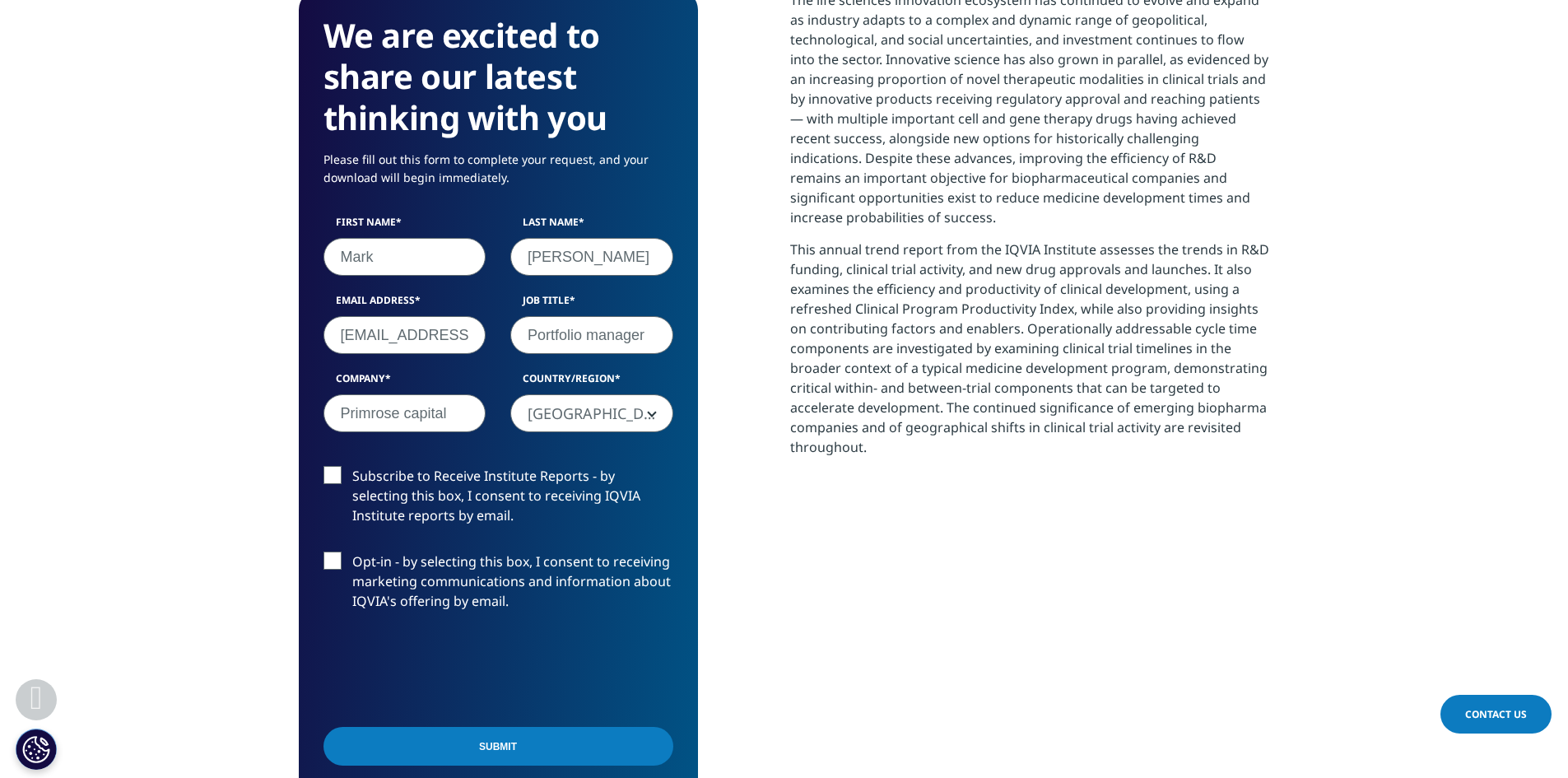
scroll to position [826, 0]
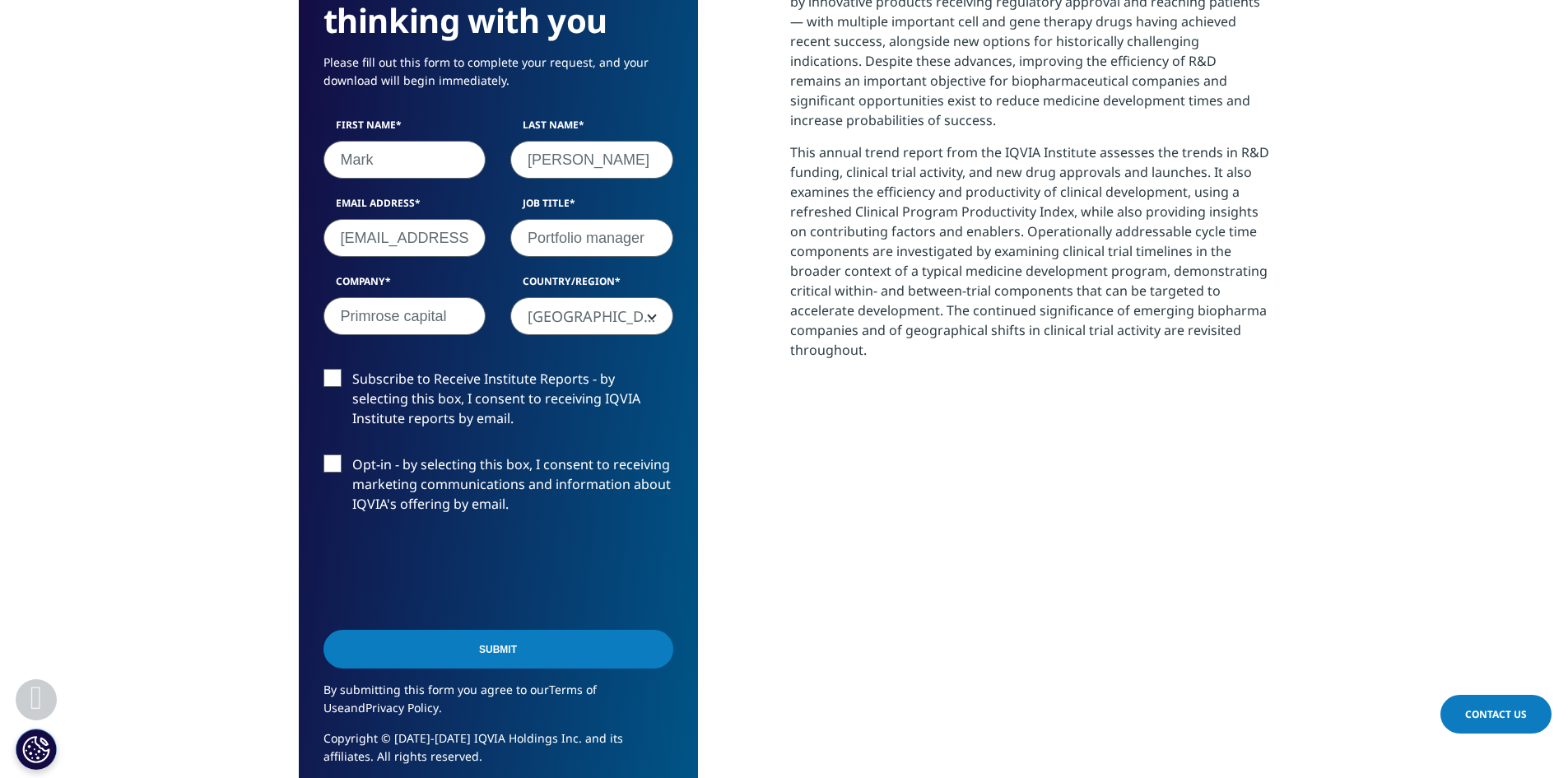
click at [334, 380] on label "Subscribe to Receive Institute Reports - by selecting this box, I consent to re…" at bounding box center [498, 403] width 350 height 68
click at [353, 369] on input "Subscribe to Receive Institute Reports - by selecting this box, I consent to re…" at bounding box center [353, 369] width 0 height 0
click at [470, 638] on input "Submit" at bounding box center [498, 648] width 350 height 38
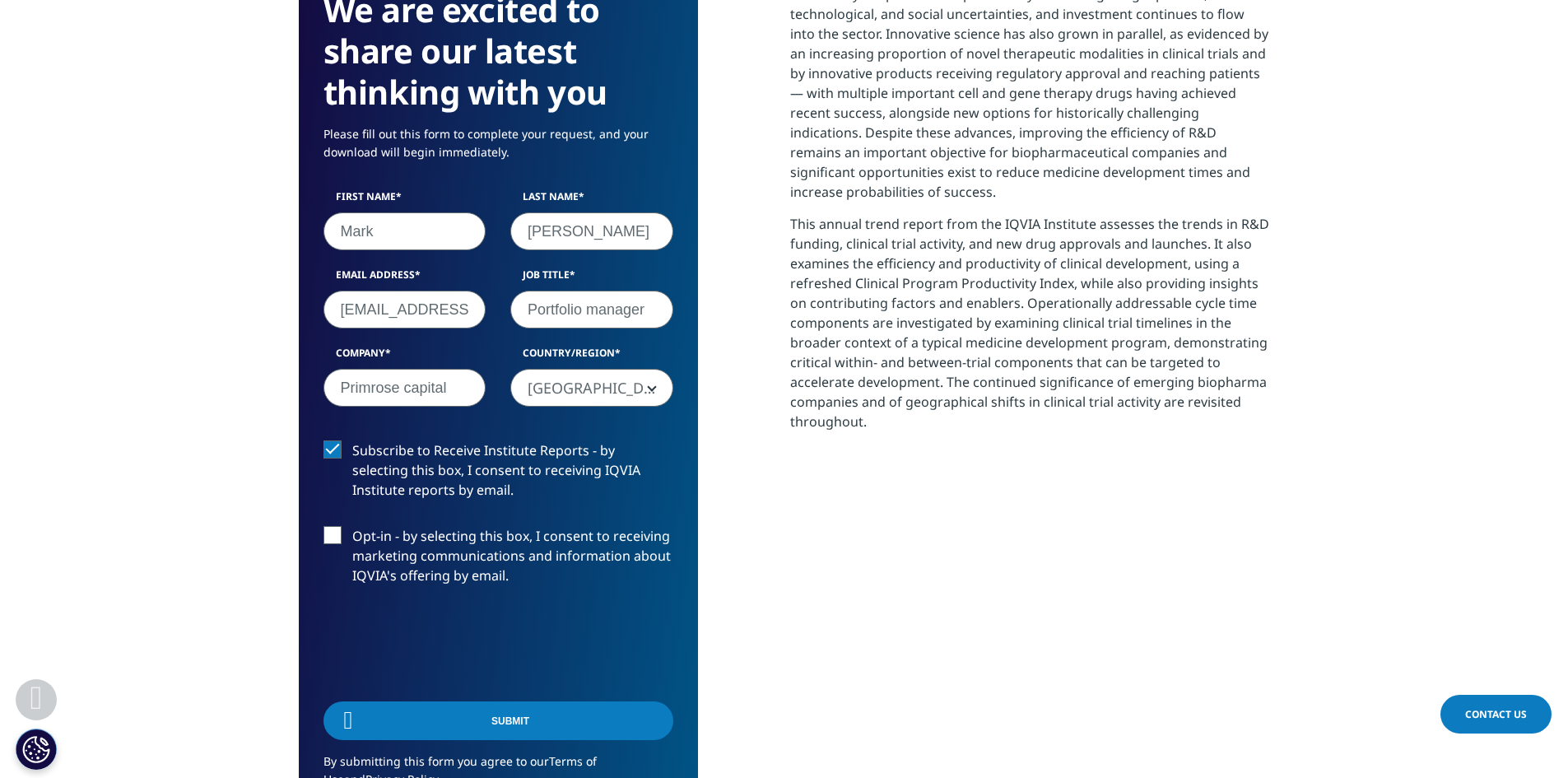
scroll to position [0, 0]
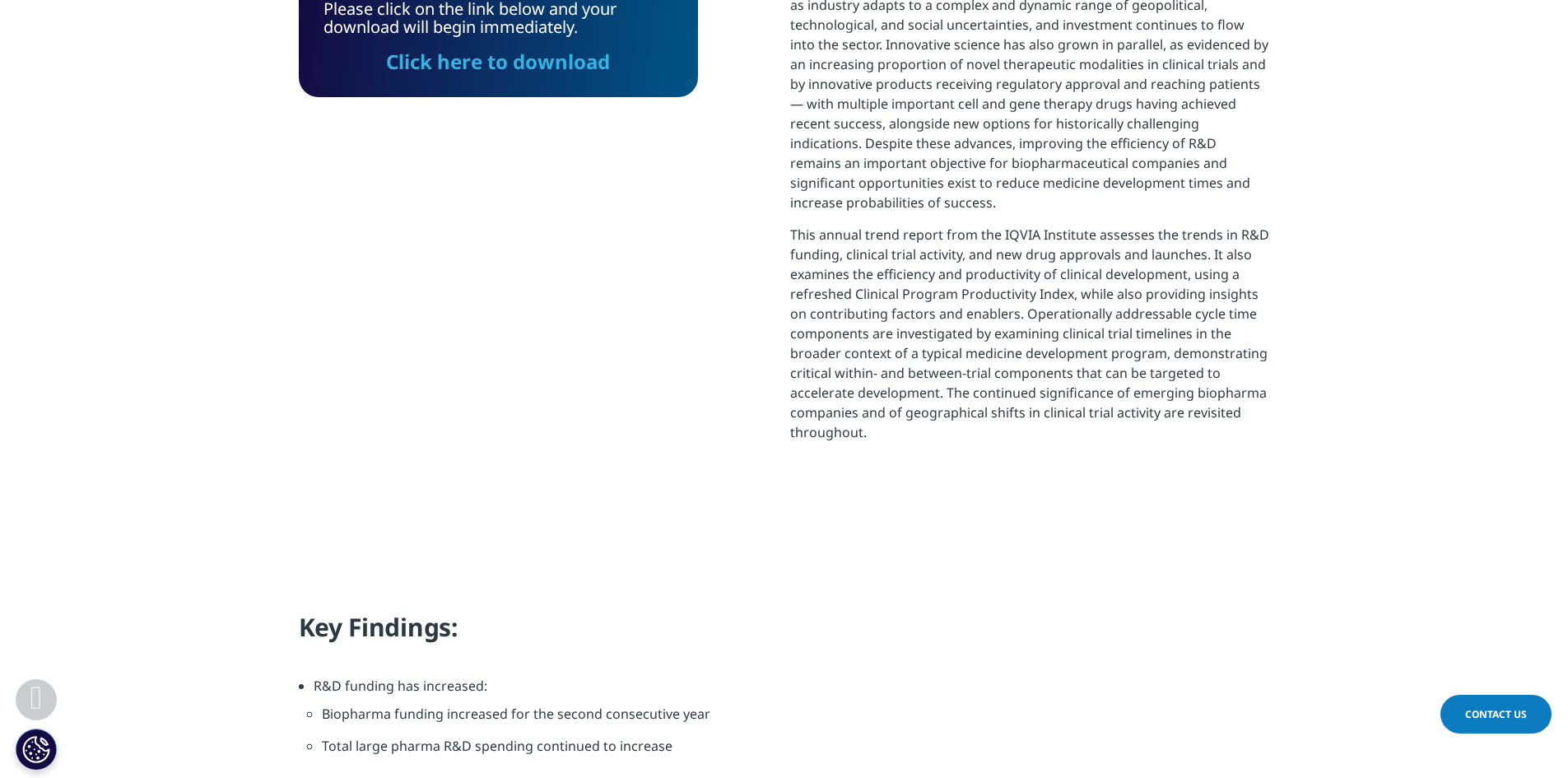
drag, startPoint x: 514, startPoint y: 67, endPoint x: 512, endPoint y: 86, distance: 19.1
click at [514, 67] on link "Click here to download" at bounding box center [498, 61] width 224 height 27
